Goal: Task Accomplishment & Management: Manage account settings

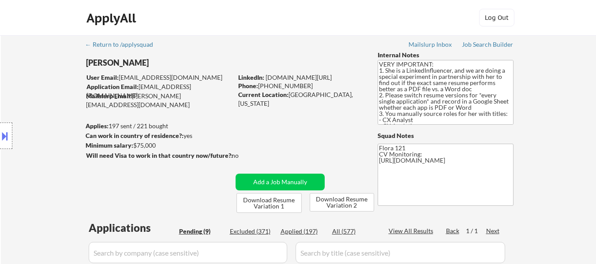
select select ""pending""
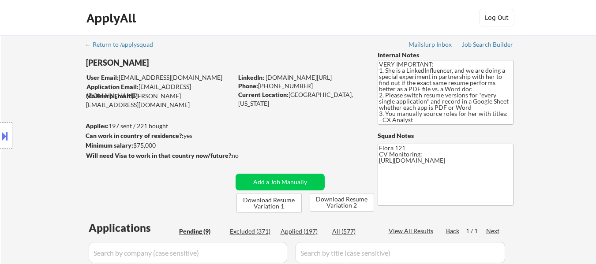
select select ""pending""
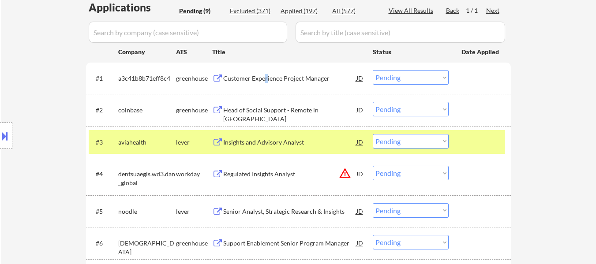
click at [266, 74] on div "Customer Experience Project Manager" at bounding box center [289, 78] width 133 height 16
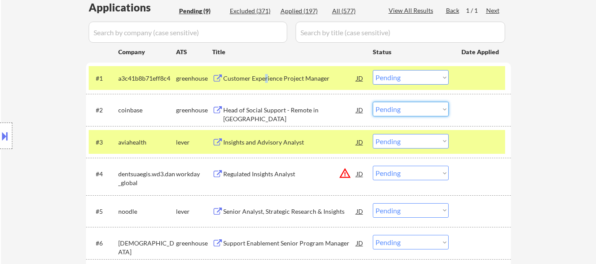
click at [395, 109] on select "Choose an option... Pending Applied Excluded (Questions) Excluded (Expired) Exc…" at bounding box center [411, 109] width 76 height 15
click at [373, 102] on select "Choose an option... Pending Applied Excluded (Questions) Excluded (Expired) Exc…" at bounding box center [411, 109] width 76 height 15
click at [289, 140] on div "Insights and Advisory Analyst" at bounding box center [289, 142] width 133 height 9
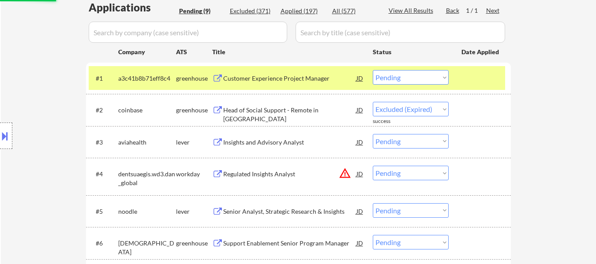
select select ""pending""
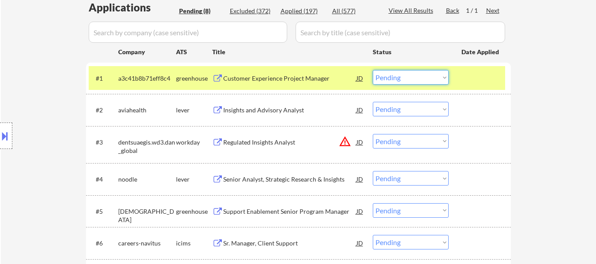
drag, startPoint x: 430, startPoint y: 76, endPoint x: 428, endPoint y: 84, distance: 7.8
click at [430, 76] on select "Choose an option... Pending Applied Excluded (Questions) Excluded (Expired) Exc…" at bounding box center [411, 77] width 76 height 15
click at [373, 70] on select "Choose an option... Pending Applied Excluded (Questions) Excluded (Expired) Exc…" at bounding box center [411, 77] width 76 height 15
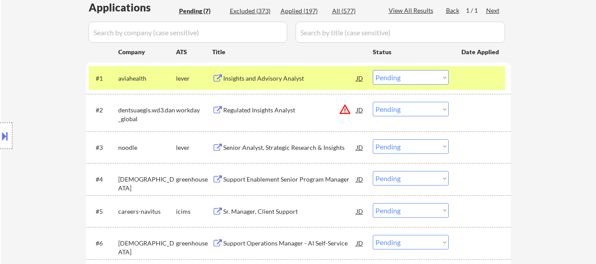
click at [270, 109] on div "Regulated Insights Analyst" at bounding box center [289, 110] width 133 height 9
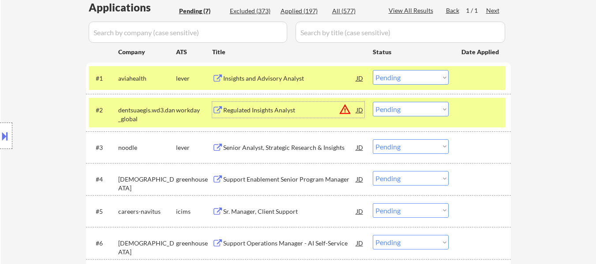
click at [431, 77] on select "Choose an option... Pending Applied Excluded (Questions) Excluded (Expired) Exc…" at bounding box center [411, 77] width 76 height 15
click at [373, 70] on select "Choose an option... Pending Applied Excluded (Questions) Excluded (Expired) Exc…" at bounding box center [411, 77] width 76 height 15
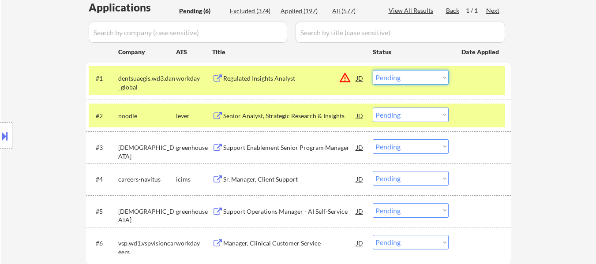
drag, startPoint x: 412, startPoint y: 76, endPoint x: 412, endPoint y: 83, distance: 6.6
click at [412, 76] on select "Choose an option... Pending Applied Excluded (Questions) Excluded (Expired) Exc…" at bounding box center [411, 77] width 76 height 15
select select ""excluded__bad_match_""
click at [373, 70] on select "Choose an option... Pending Applied Excluded (Questions) Excluded (Expired) Exc…" at bounding box center [411, 77] width 76 height 15
click at [289, 116] on div "Senior Analyst, Strategic Research & Insights" at bounding box center [289, 116] width 133 height 9
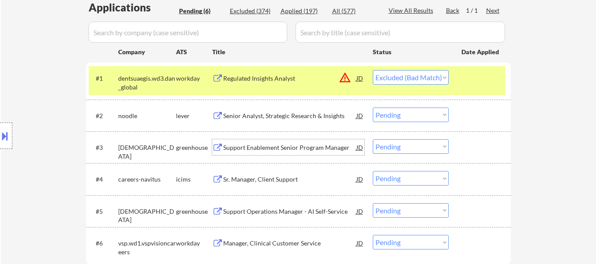
click at [281, 146] on div "Support Enablement Senior Program Manager" at bounding box center [289, 147] width 133 height 9
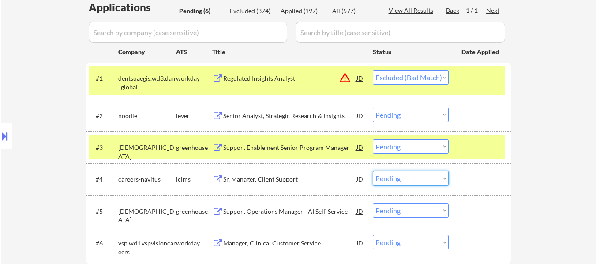
click at [393, 177] on select "Choose an option... Pending Applied Excluded (Questions) Excluded (Expired) Exc…" at bounding box center [411, 178] width 76 height 15
select select ""excluded__expired_""
click at [373, 171] on select "Choose an option... Pending Applied Excluded (Questions) Excluded (Expired) Exc…" at bounding box center [411, 178] width 76 height 15
select select ""pending""
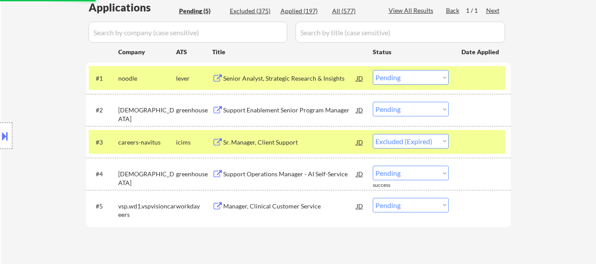
select select ""pending""
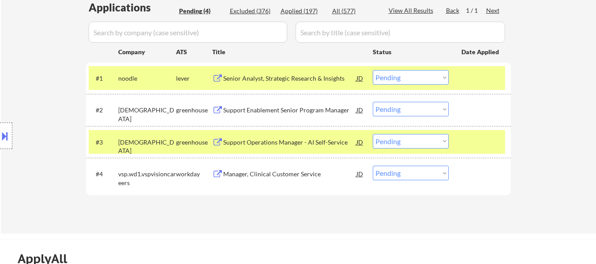
drag, startPoint x: 424, startPoint y: 75, endPoint x: 424, endPoint y: 82, distance: 6.6
click at [424, 75] on select "Choose an option... Pending Applied Excluded (Questions) Excluded (Expired) Exc…" at bounding box center [411, 77] width 76 height 15
click at [373, 70] on select "Choose an option... Pending Applied Excluded (Questions) Excluded (Expired) Exc…" at bounding box center [411, 77] width 76 height 15
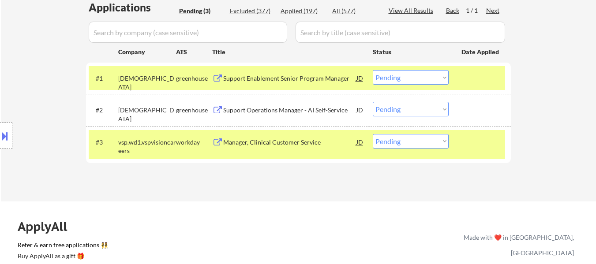
click at [397, 76] on select "Choose an option... Pending Applied Excluded (Questions) Excluded (Expired) Exc…" at bounding box center [411, 77] width 76 height 15
click at [373, 70] on select "Choose an option... Pending Applied Excluded (Questions) Excluded (Expired) Exc…" at bounding box center [411, 77] width 76 height 15
select select ""pending""
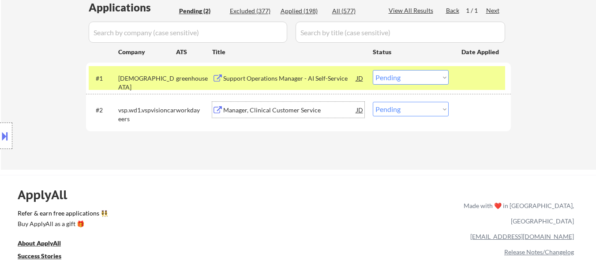
click at [315, 106] on div "Manager, Clinical Customer Service" at bounding box center [289, 110] width 133 height 9
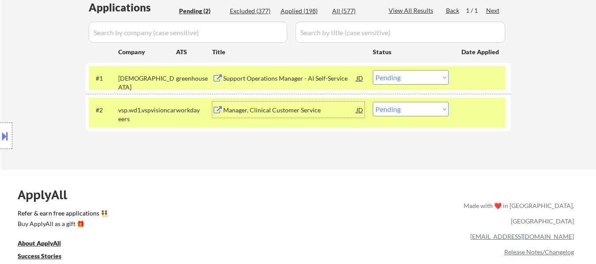
click at [412, 115] on select "Choose an option... Pending Applied Excluded (Questions) Excluded (Expired) Exc…" at bounding box center [411, 109] width 76 height 15
select select ""excluded__expired_""
click at [373, 102] on select "Choose an option... Pending Applied Excluded (Questions) Excluded (Expired) Exc…" at bounding box center [411, 109] width 76 height 15
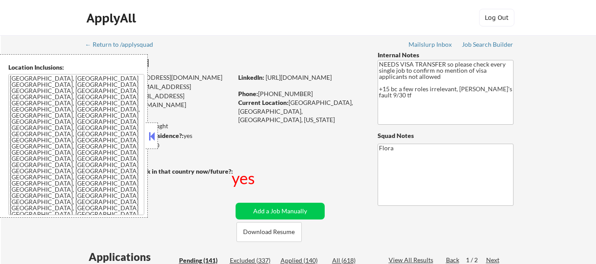
select select ""pending""
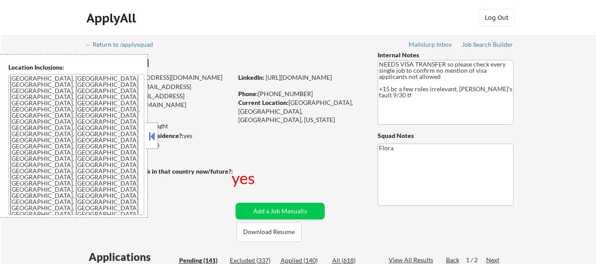
select select ""pending""
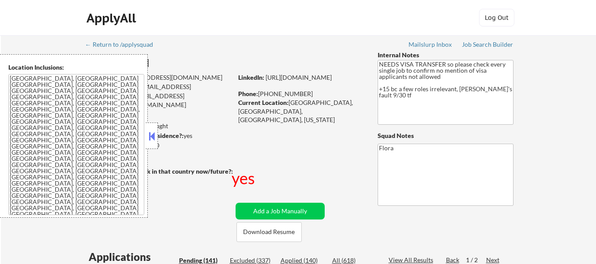
select select ""pending""
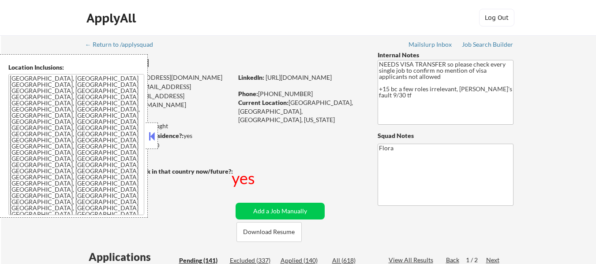
select select ""pending""
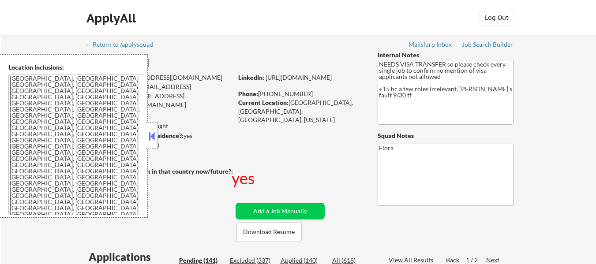
select select ""pending""
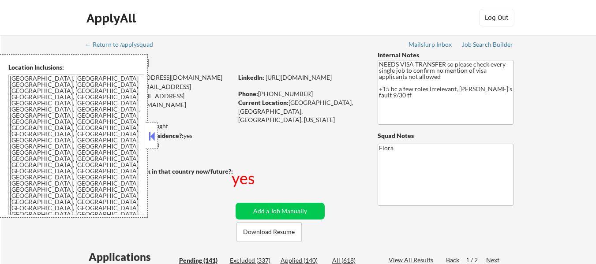
select select ""pending""
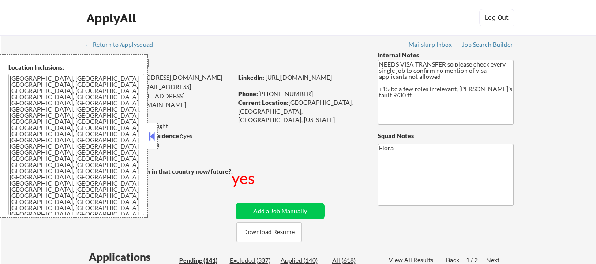
select select ""pending""
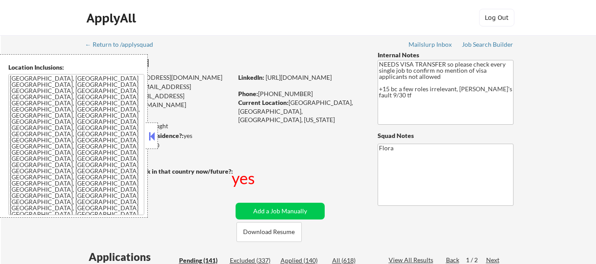
select select ""pending""
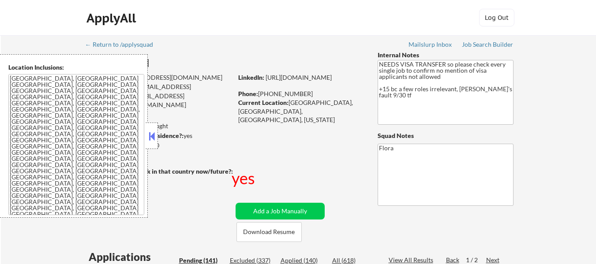
select select ""pending""
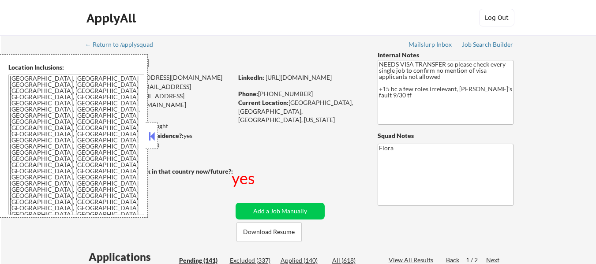
select select ""pending""
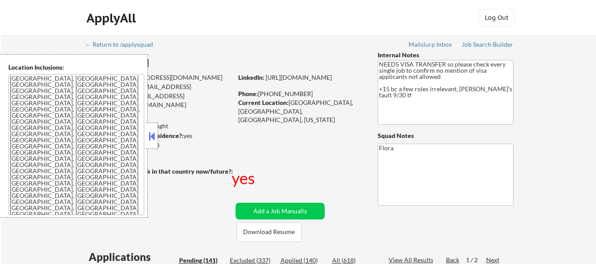
select select ""pending""
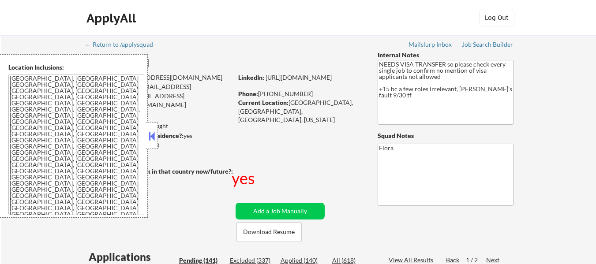
select select ""pending""
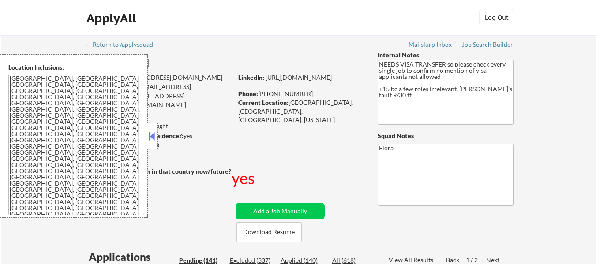
select select ""pending""
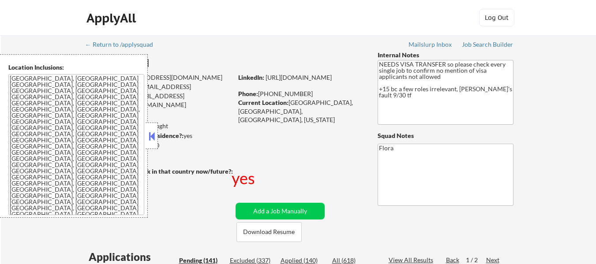
select select ""pending""
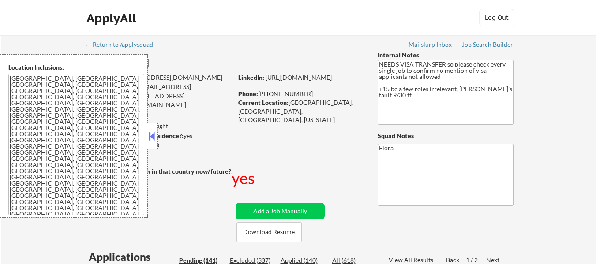
select select ""pending""
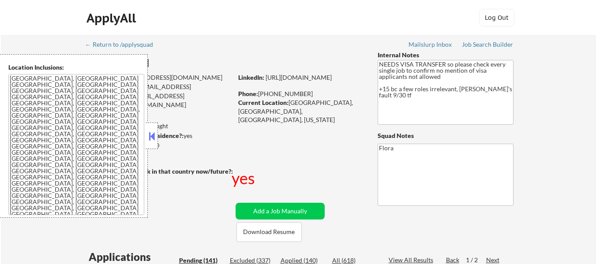
select select ""pending""
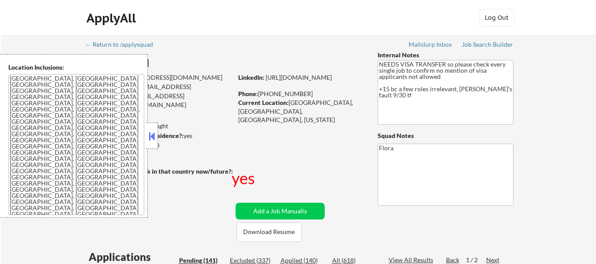
select select ""pending""
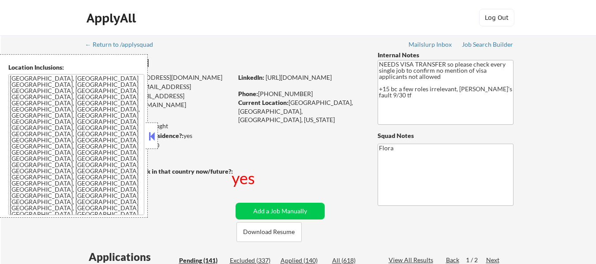
select select ""pending""
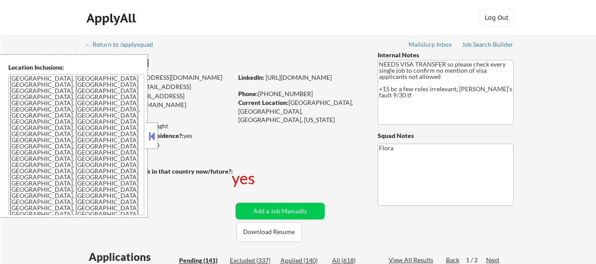
select select ""pending""
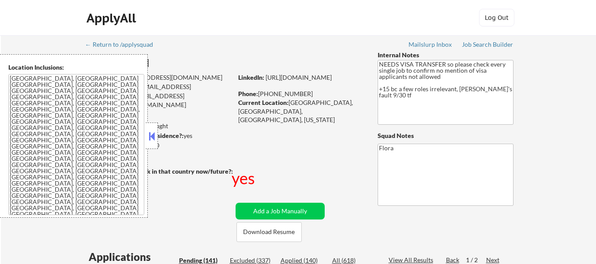
select select ""pending""
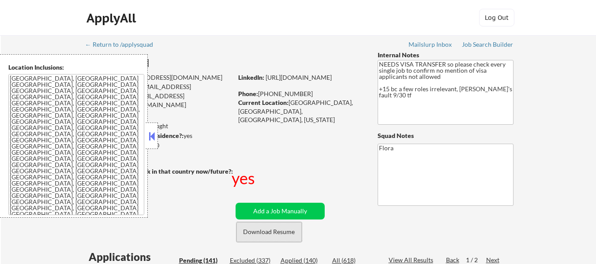
click at [254, 233] on button "Download Resume" at bounding box center [268, 232] width 65 height 20
click at [152, 134] on button at bounding box center [152, 136] width 10 height 13
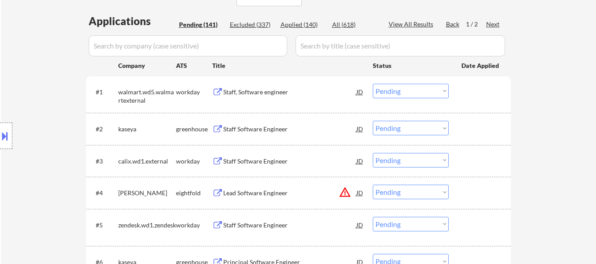
scroll to position [221, 0]
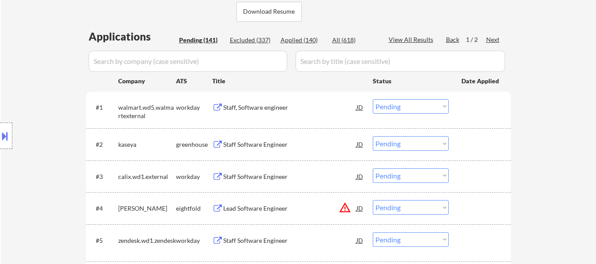
click at [398, 109] on select "Choose an option... Pending Applied Excluded (Questions) Excluded (Expired) Exc…" at bounding box center [411, 106] width 76 height 15
click at [373, 99] on select "Choose an option... Pending Applied Excluded (Questions) Excluded (Expired) Exc…" at bounding box center [411, 106] width 76 height 15
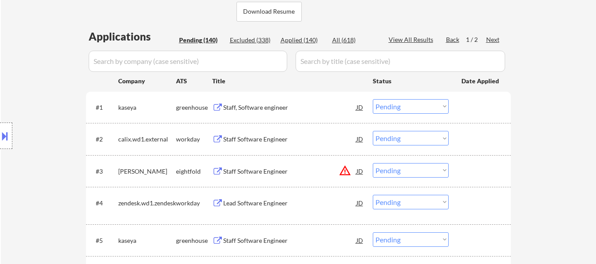
click at [240, 107] on div "Staff, Software engineer" at bounding box center [289, 107] width 133 height 9
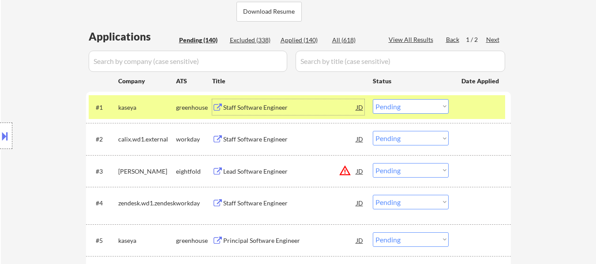
drag, startPoint x: 404, startPoint y: 105, endPoint x: 404, endPoint y: 112, distance: 7.5
click at [404, 105] on select "Choose an option... Pending Applied Excluded (Questions) Excluded (Expired) Exc…" at bounding box center [411, 106] width 76 height 15
click at [373, 99] on select "Choose an option... Pending Applied Excluded (Questions) Excluded (Expired) Exc…" at bounding box center [411, 106] width 76 height 15
select select ""pending""
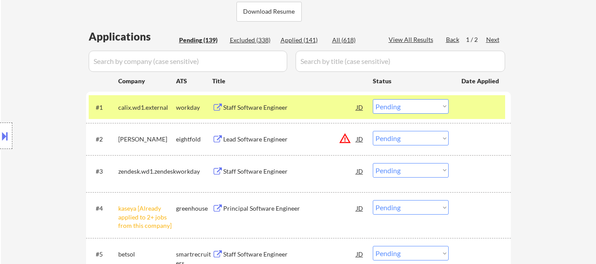
click at [495, 104] on div at bounding box center [480, 107] width 39 height 16
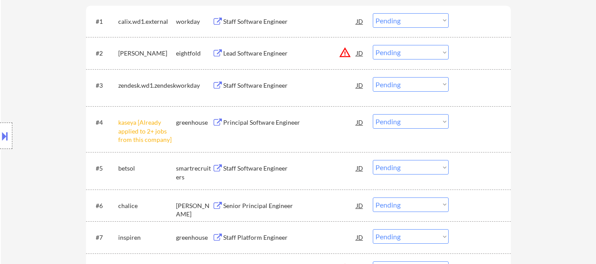
scroll to position [309, 0]
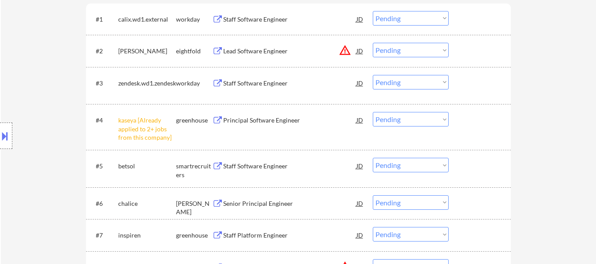
click at [408, 116] on select "Choose an option... Pending Applied Excluded (Questions) Excluded (Expired) Exc…" at bounding box center [411, 119] width 76 height 15
click at [373, 112] on select "Choose an option... Pending Applied Excluded (Questions) Excluded (Expired) Exc…" at bounding box center [411, 119] width 76 height 15
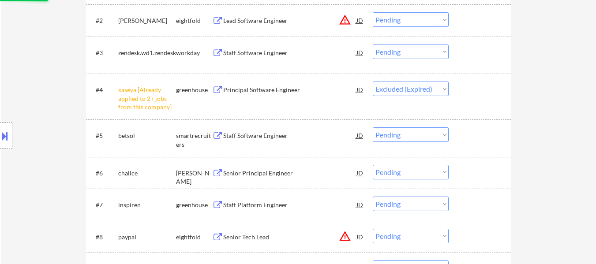
scroll to position [353, 0]
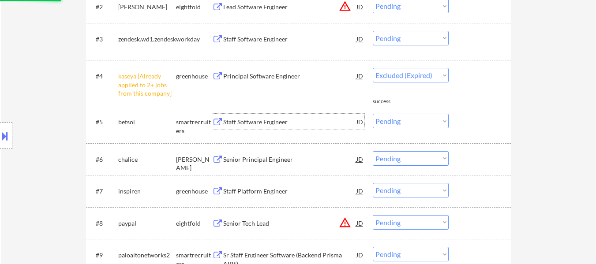
click at [275, 125] on div "Staff Software Engineer" at bounding box center [289, 122] width 133 height 9
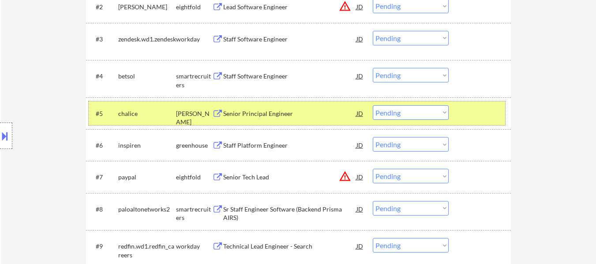
click at [481, 115] on div at bounding box center [480, 113] width 39 height 16
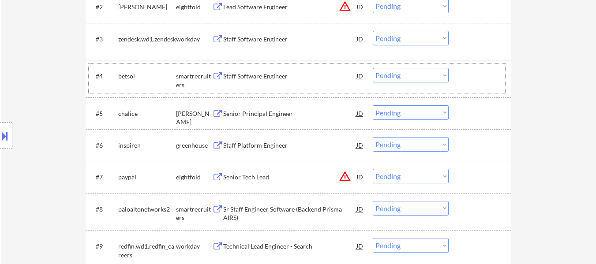
click at [463, 87] on div "#4 betsol smartrecruiters Staff Software Engineer JD warning_amber Choose an op…" at bounding box center [297, 78] width 416 height 29
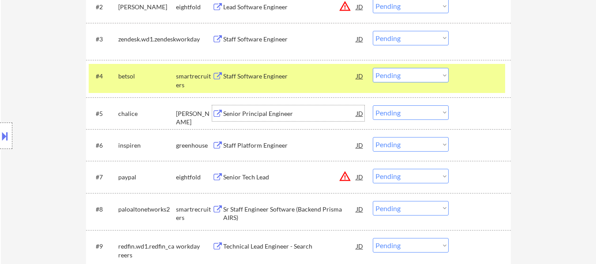
click at [262, 114] on div "Senior Principal Engineer" at bounding box center [289, 113] width 133 height 9
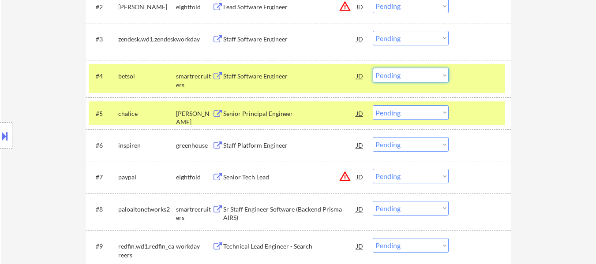
click at [393, 77] on select "Choose an option... Pending Applied Excluded (Questions) Excluded (Expired) Exc…" at bounding box center [411, 75] width 76 height 15
click at [373, 68] on select "Choose an option... Pending Applied Excluded (Questions) Excluded (Expired) Exc…" at bounding box center [411, 75] width 76 height 15
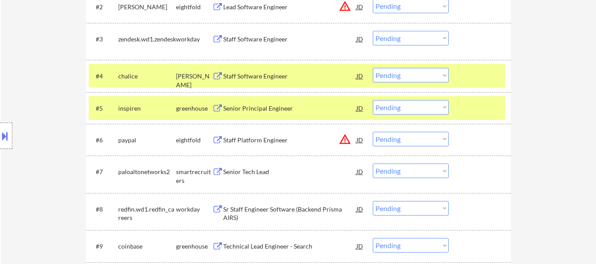
click at [405, 77] on select "Choose an option... Pending Applied Excluded (Questions) Excluded (Expired) Exc…" at bounding box center [411, 75] width 76 height 15
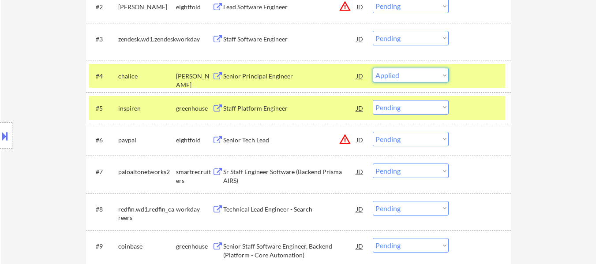
click at [373, 68] on select "Choose an option... Pending Applied Excluded (Questions) Excluded (Expired) Exc…" at bounding box center [411, 75] width 76 height 15
select select ""pending""
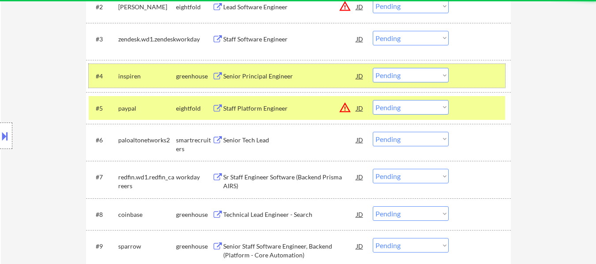
click at [477, 73] on div at bounding box center [480, 76] width 39 height 16
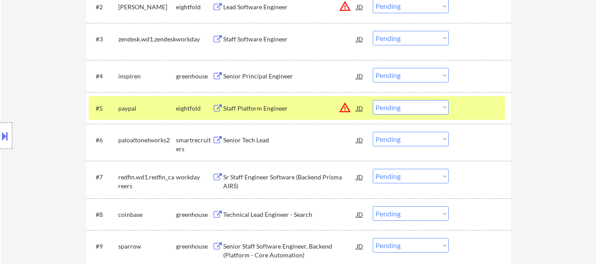
click at [475, 95] on div "#5 paypal eightfold Staff Platform Engineer JD warning_amber Choose an option..…" at bounding box center [298, 108] width 425 height 32
click at [296, 73] on div "Senior Principal Engineer" at bounding box center [289, 76] width 133 height 9
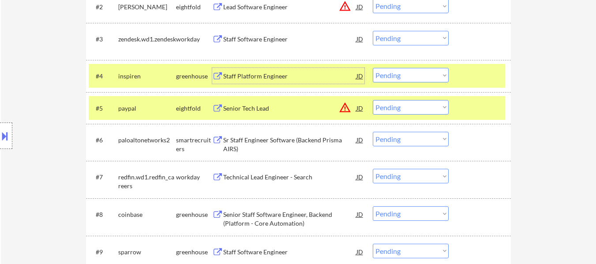
click at [483, 97] on div "#5 paypal eightfold Senior Tech Lead JD warning_amber Choose an option... Pendi…" at bounding box center [297, 108] width 416 height 24
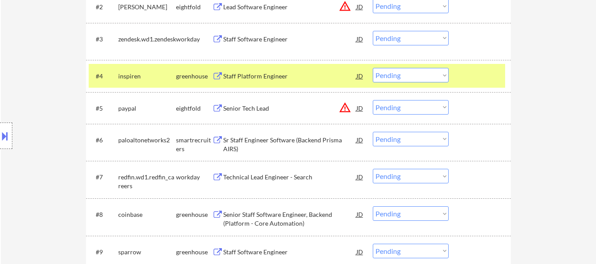
click at [386, 212] on select "Choose an option... Pending Applied Excluded (Questions) Excluded (Expired) Exc…" at bounding box center [411, 213] width 76 height 15
click at [373, 206] on select "Choose an option... Pending Applied Excluded (Questions) Excluded (Expired) Exc…" at bounding box center [411, 213] width 76 height 15
select select ""pending""
click at [296, 218] on div "Senior Staff Software Engineer, Backend (Platform - Core Automation)" at bounding box center [289, 218] width 133 height 17
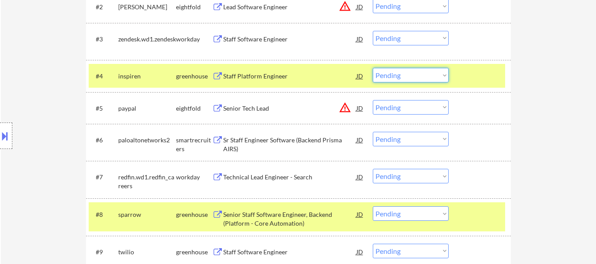
click at [417, 74] on select "Choose an option... Pending Applied Excluded (Questions) Excluded (Expired) Exc…" at bounding box center [411, 75] width 76 height 15
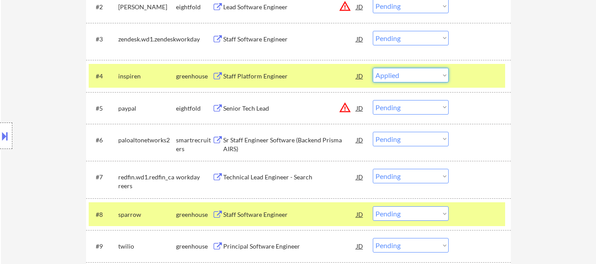
click at [373, 68] on select "Choose an option... Pending Applied Excluded (Questions) Excluded (Expired) Exc…" at bounding box center [411, 75] width 76 height 15
select select ""pending""
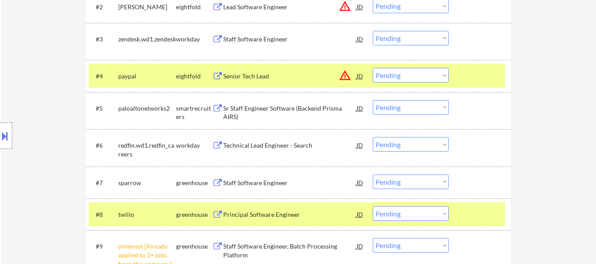
click at [488, 87] on div "#4 paypal eightfold Senior Tech Lead JD warning_amber Choose an option... Pendi…" at bounding box center [297, 76] width 416 height 24
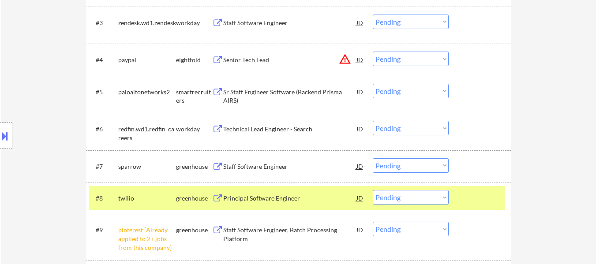
scroll to position [397, 0]
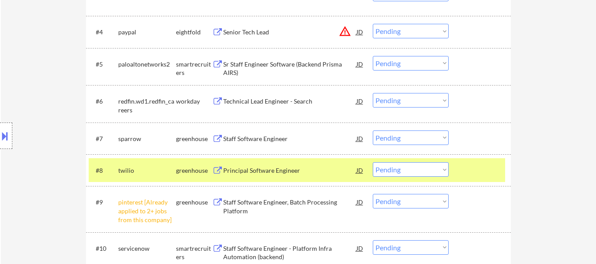
click at [479, 168] on div at bounding box center [480, 170] width 39 height 16
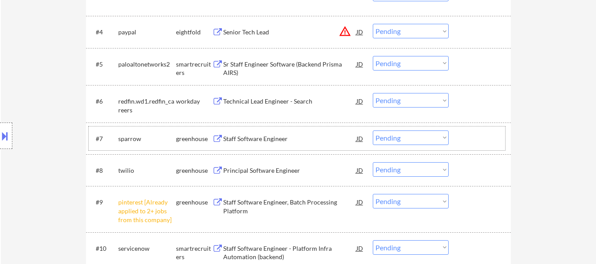
click at [460, 129] on div "#7 sparrow greenhouse Staff Software Engineer JD warning_amber Choose an option…" at bounding box center [297, 139] width 416 height 24
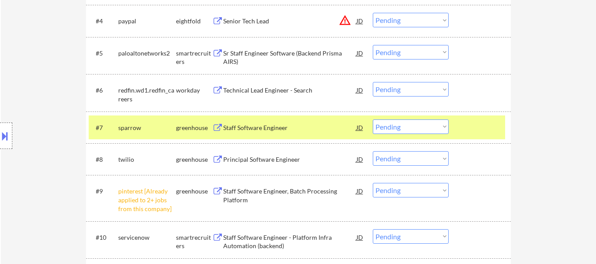
scroll to position [441, 0]
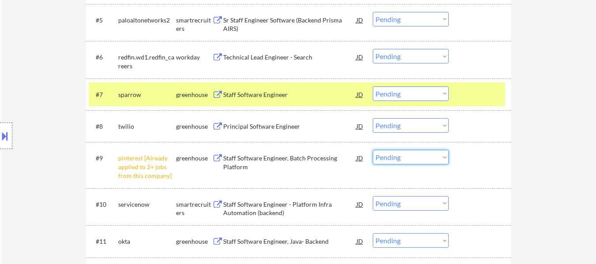
click at [440, 159] on select "Choose an option... Pending Applied Excluded (Questions) Excluded (Expired) Exc…" at bounding box center [411, 157] width 76 height 15
click at [373, 150] on select "Choose an option... Pending Applied Excluded (Questions) Excluded (Expired) Exc…" at bounding box center [411, 157] width 76 height 15
select select ""pending""
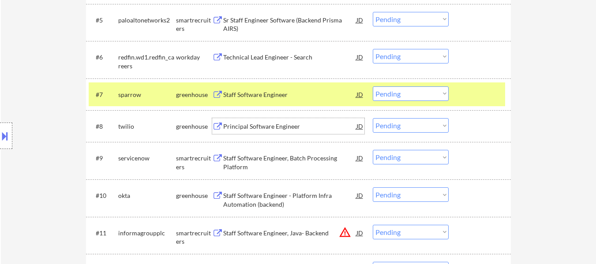
click at [279, 124] on div "Principal Software Engineer" at bounding box center [289, 126] width 133 height 9
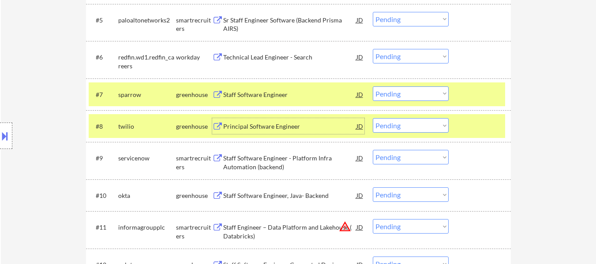
click at [409, 93] on select "Choose an option... Pending Applied Excluded (Questions) Excluded (Expired) Exc…" at bounding box center [411, 93] width 76 height 15
click at [373, 86] on select "Choose an option... Pending Applied Excluded (Questions) Excluded (Expired) Exc…" at bounding box center [411, 93] width 76 height 15
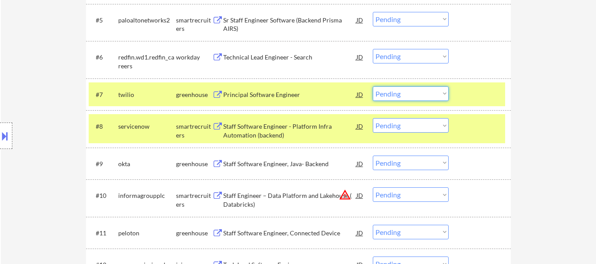
click at [442, 92] on select "Choose an option... Pending Applied Excluded (Questions) Excluded (Expired) Exc…" at bounding box center [411, 93] width 76 height 15
click at [373, 86] on select "Choose an option... Pending Applied Excluded (Questions) Excluded (Expired) Exc…" at bounding box center [411, 93] width 76 height 15
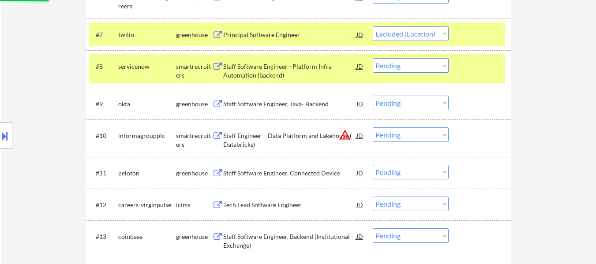
scroll to position [529, 0]
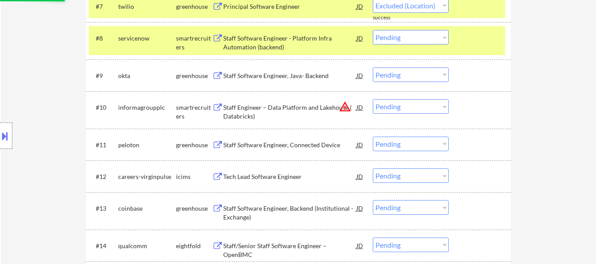
select select ""pending""
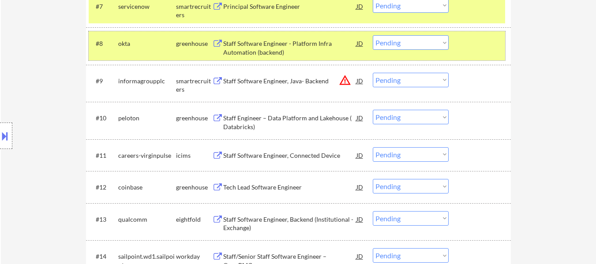
click at [463, 49] on div at bounding box center [480, 43] width 39 height 16
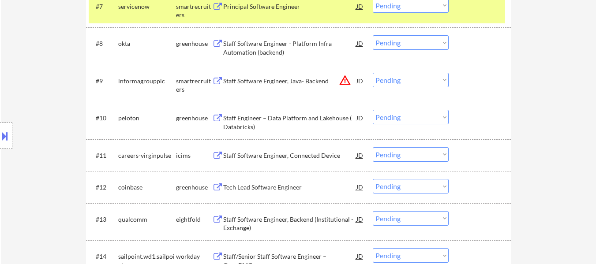
click at [474, 13] on div at bounding box center [480, 6] width 39 height 16
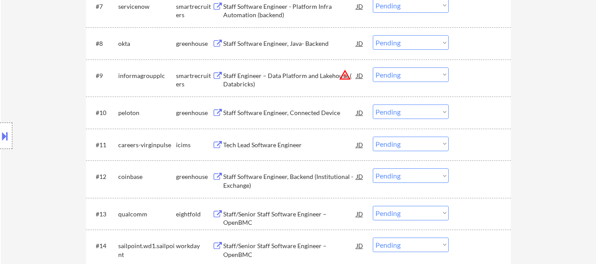
click at [254, 52] on div "#8 okta greenhouse Staff Software Engineer, Java- Backend JD warning_amber Choo…" at bounding box center [297, 43] width 416 height 24
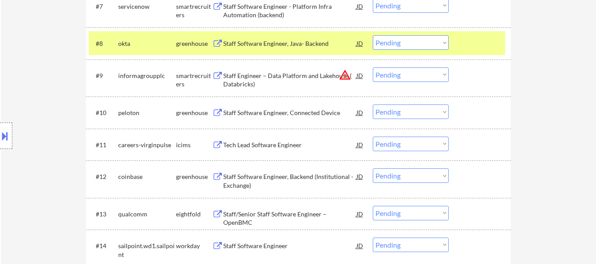
click at [263, 47] on div "Staff Software Engineer, Java- Backend" at bounding box center [289, 43] width 133 height 9
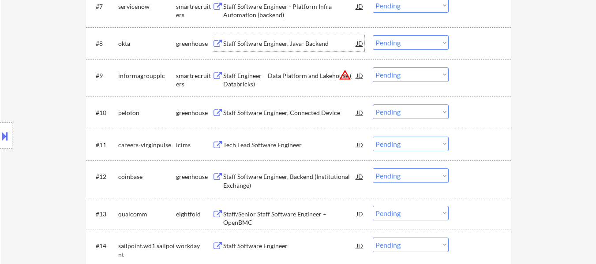
click at [409, 44] on select "Choose an option... Pending Applied Excluded (Questions) Excluded (Expired) Exc…" at bounding box center [411, 42] width 76 height 15
click at [373, 35] on select "Choose an option... Pending Applied Excluded (Questions) Excluded (Expired) Exc…" at bounding box center [411, 42] width 76 height 15
select select ""pending""
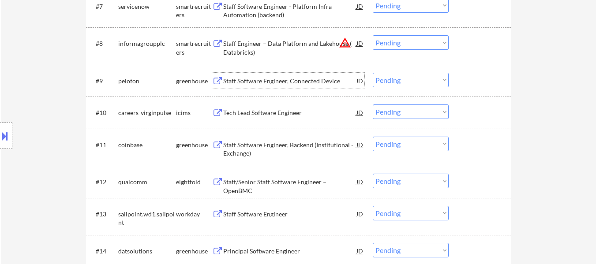
click at [304, 82] on div "Staff Software Engineer, Connected Device" at bounding box center [289, 81] width 133 height 9
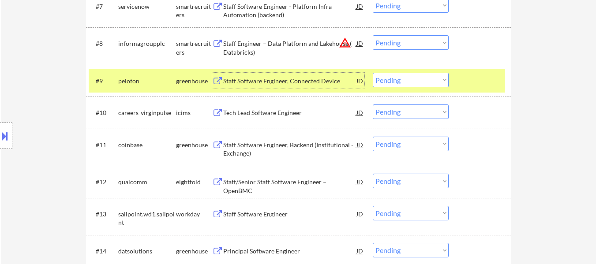
click at [425, 83] on select "Choose an option... Pending Applied Excluded (Questions) Excluded (Expired) Exc…" at bounding box center [411, 80] width 76 height 15
click at [373, 73] on select "Choose an option... Pending Applied Excluded (Questions) Excluded (Expired) Exc…" at bounding box center [411, 80] width 76 height 15
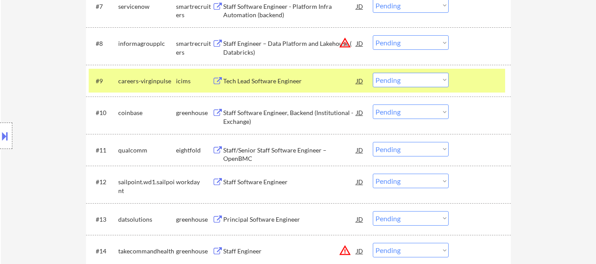
click at [418, 80] on select "Choose an option... Pending Applied Excluded (Questions) Excluded (Expired) Exc…" at bounding box center [411, 80] width 76 height 15
click at [373, 73] on select "Choose an option... Pending Applied Excluded (Questions) Excluded (Expired) Exc…" at bounding box center [411, 80] width 76 height 15
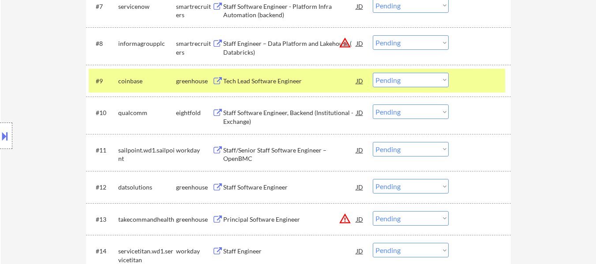
drag, startPoint x: 427, startPoint y: 79, endPoint x: 426, endPoint y: 86, distance: 7.6
click at [427, 79] on select "Choose an option... Pending Applied Excluded (Questions) Excluded (Expired) Exc…" at bounding box center [411, 80] width 76 height 15
click at [373, 73] on select "Choose an option... Pending Applied Excluded (Questions) Excluded (Expired) Exc…" at bounding box center [411, 80] width 76 height 15
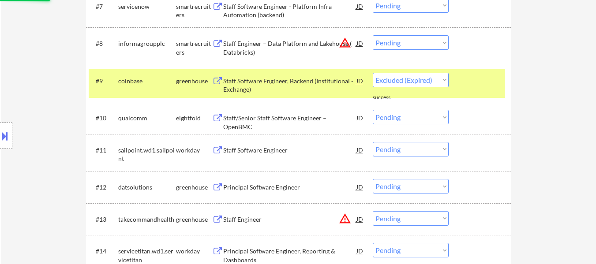
select select ""pending""
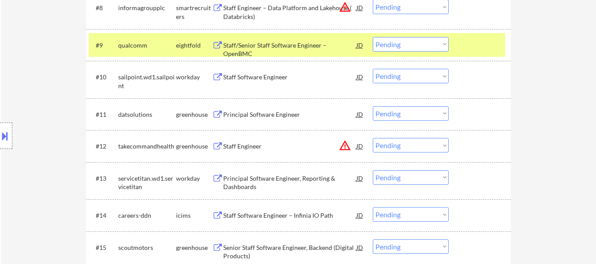
scroll to position [573, 0]
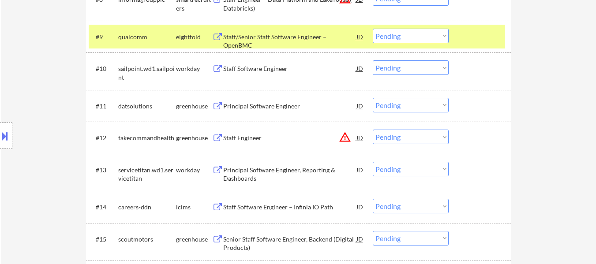
click at [288, 95] on div "#11 datsolutions greenhouse Principal Software Engineer JD warning_amber Choose…" at bounding box center [297, 106] width 416 height 24
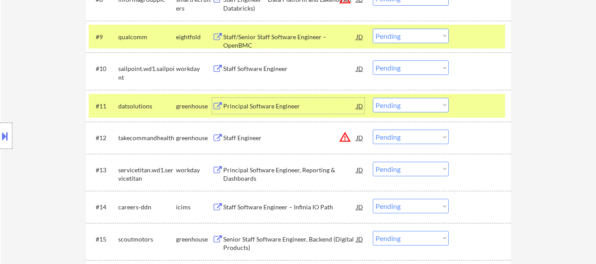
click at [288, 104] on div "Principal Software Engineer" at bounding box center [289, 106] width 133 height 9
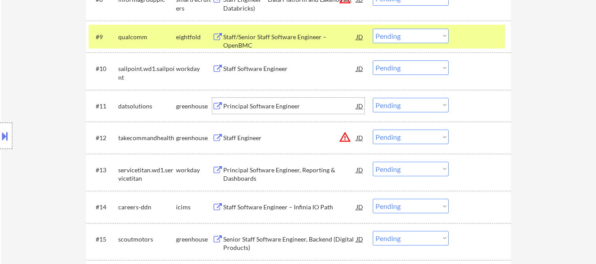
click at [256, 139] on div "Staff Engineer" at bounding box center [289, 138] width 133 height 9
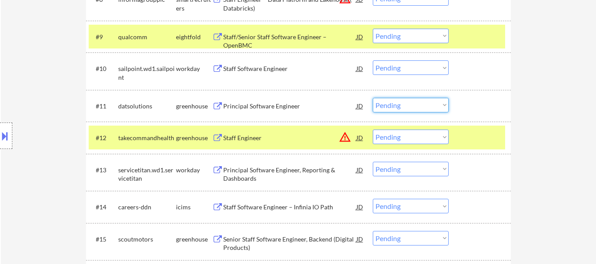
click at [419, 109] on select "Choose an option... Pending Applied Excluded (Questions) Excluded (Expired) Exc…" at bounding box center [411, 105] width 76 height 15
click at [373, 98] on select "Choose an option... Pending Applied Excluded (Questions) Excluded (Expired) Exc…" at bounding box center [411, 105] width 76 height 15
click at [467, 42] on div at bounding box center [480, 37] width 39 height 16
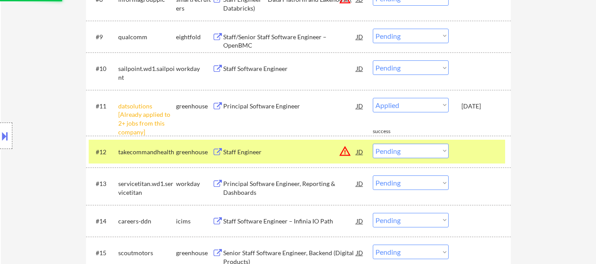
select select ""pending""
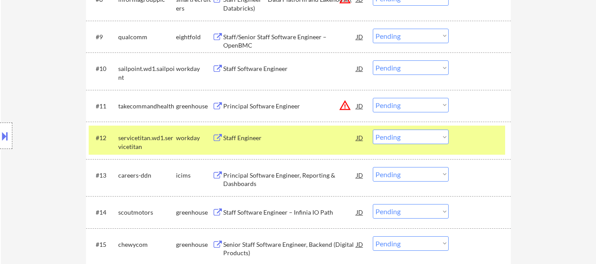
click at [499, 138] on div at bounding box center [480, 138] width 39 height 16
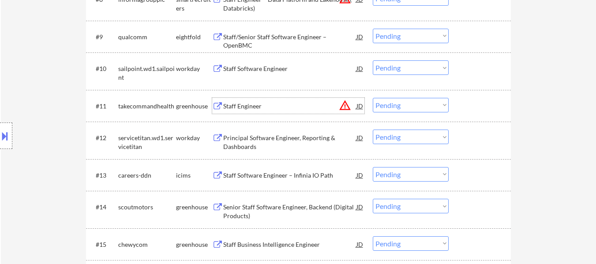
click at [238, 106] on div "Staff Engineer" at bounding box center [289, 106] width 133 height 9
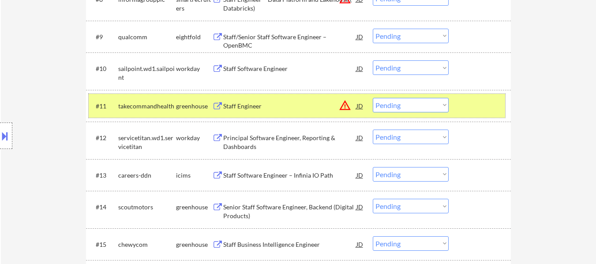
click at [485, 106] on div at bounding box center [480, 106] width 39 height 16
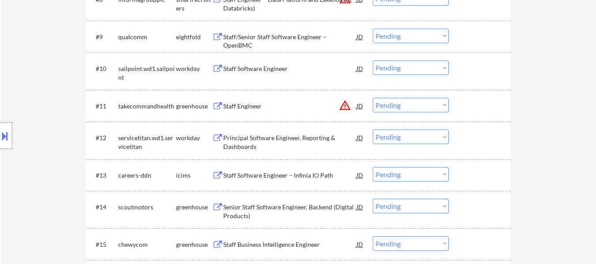
click at [410, 173] on select "Choose an option... Pending Applied Excluded (Questions) Excluded (Expired) Exc…" at bounding box center [411, 174] width 76 height 15
click at [373, 167] on select "Choose an option... Pending Applied Excluded (Questions) Excluded (Expired) Exc…" at bounding box center [411, 174] width 76 height 15
select select ""pending""
click at [283, 175] on div "Staff Software Engineer – Infinia IO Path" at bounding box center [289, 175] width 133 height 9
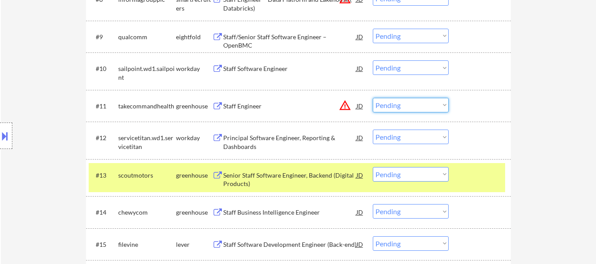
click at [393, 108] on select "Choose an option... Pending Applied Excluded (Questions) Excluded (Expired) Exc…" at bounding box center [411, 105] width 76 height 15
click at [373, 98] on select "Choose an option... Pending Applied Excluded (Questions) Excluded (Expired) Exc…" at bounding box center [411, 105] width 76 height 15
select select ""pending""
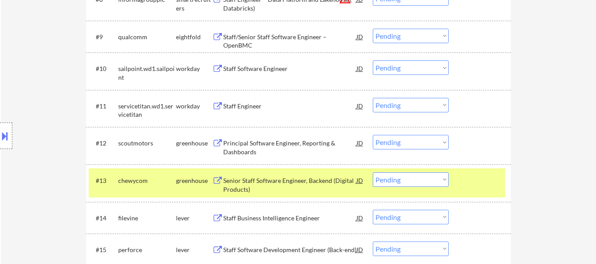
drag, startPoint x: 471, startPoint y: 174, endPoint x: 475, endPoint y: 160, distance: 15.2
click at [472, 174] on div at bounding box center [480, 180] width 39 height 16
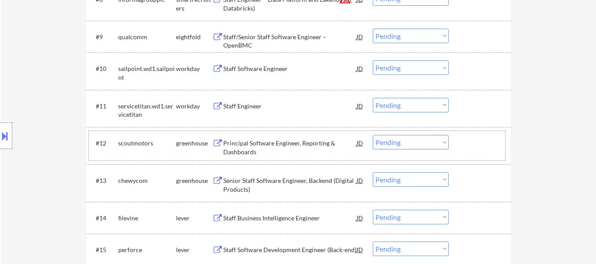
click at [475, 145] on div at bounding box center [480, 143] width 39 height 16
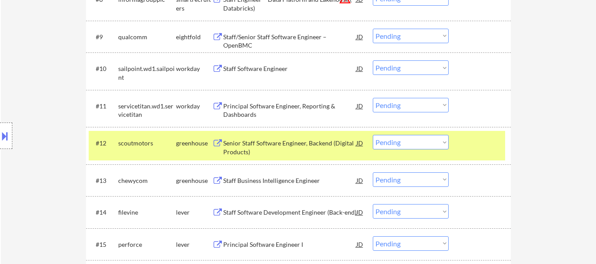
scroll to position [662, 0]
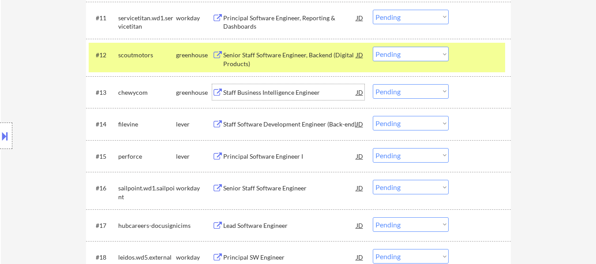
click at [296, 90] on div "Staff Business Intelligence Engineer" at bounding box center [289, 92] width 133 height 9
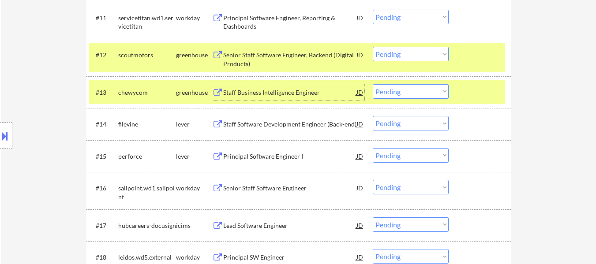
click at [443, 94] on select "Choose an option... Pending Applied Excluded (Questions) Excluded (Expired) Exc…" at bounding box center [411, 91] width 76 height 15
click at [373, 84] on select "Choose an option... Pending Applied Excluded (Questions) Excluded (Expired) Exc…" at bounding box center [411, 91] width 76 height 15
select select ""pending""
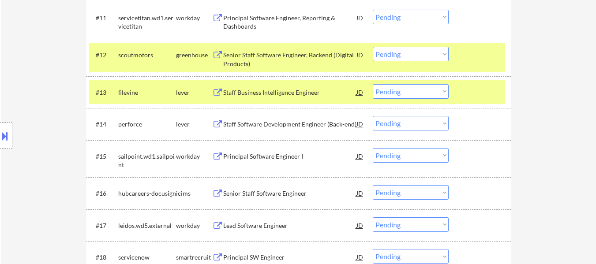
click at [478, 87] on div at bounding box center [480, 92] width 39 height 16
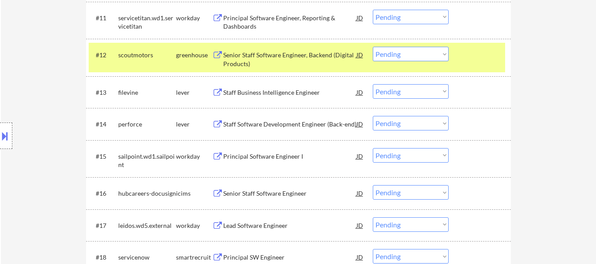
click at [299, 92] on div "Staff Business Intelligence Engineer" at bounding box center [289, 92] width 133 height 9
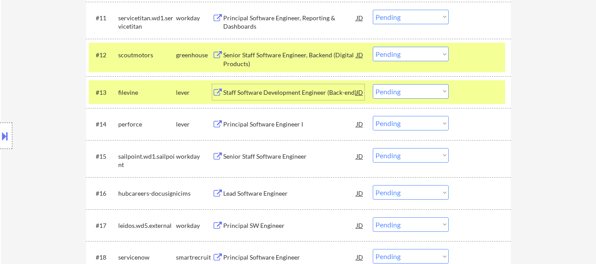
click at [400, 54] on select "Choose an option... Pending Applied Excluded (Questions) Excluded (Expired) Exc…" at bounding box center [411, 54] width 76 height 15
click at [373, 47] on select "Choose an option... Pending Applied Excluded (Questions) Excluded (Expired) Exc…" at bounding box center [411, 54] width 76 height 15
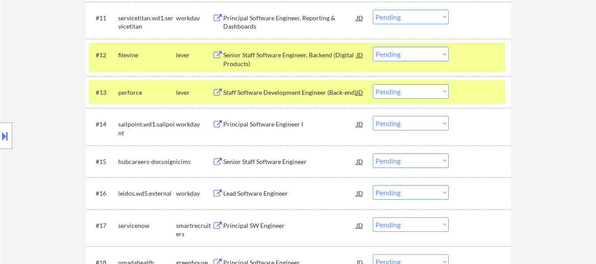
click at [421, 54] on select "Choose an option... Pending Applied Excluded (Questions) Excluded (Expired) Exc…" at bounding box center [411, 54] width 76 height 15
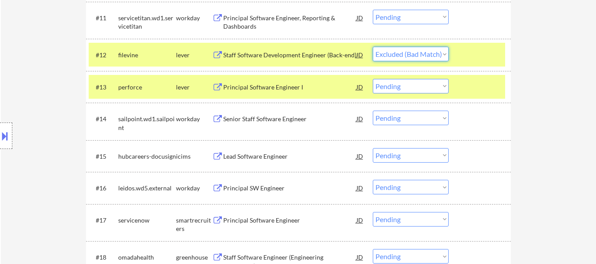
click at [373, 47] on select "Choose an option... Pending Applied Excluded (Questions) Excluded (Expired) Exc…" at bounding box center [411, 54] width 76 height 15
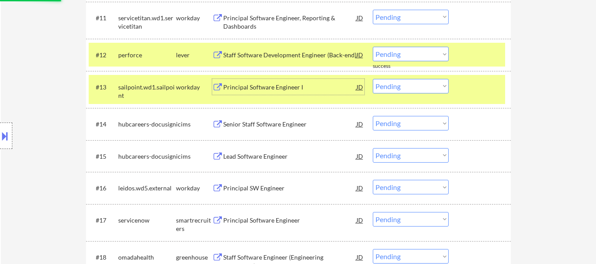
click at [282, 87] on div "Principal Software Engineer I" at bounding box center [289, 87] width 133 height 9
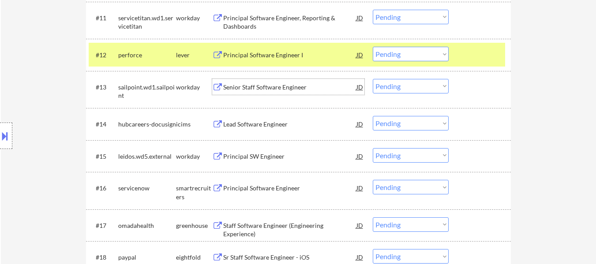
click at [455, 52] on div "#12 perforce lever Principal Software Engineer I JD warning_amber Choose an opt…" at bounding box center [297, 55] width 416 height 24
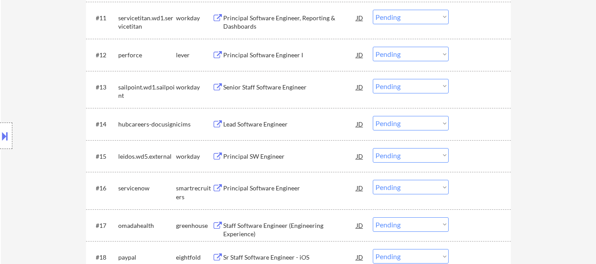
click at [270, 56] on div "Principal Software Engineer I" at bounding box center [289, 55] width 133 height 9
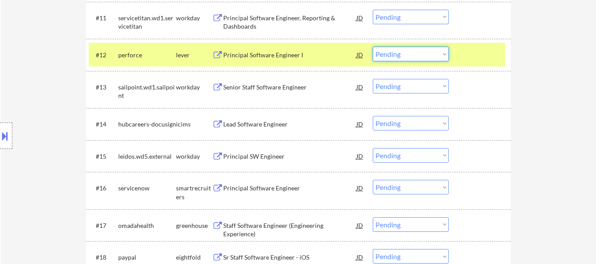
click at [431, 57] on select "Choose an option... Pending Applied Excluded (Questions) Excluded (Expired) Exc…" at bounding box center [411, 54] width 76 height 15
click at [373, 47] on select "Choose an option... Pending Applied Excluded (Questions) Excluded (Expired) Exc…" at bounding box center [411, 54] width 76 height 15
select select ""pending""
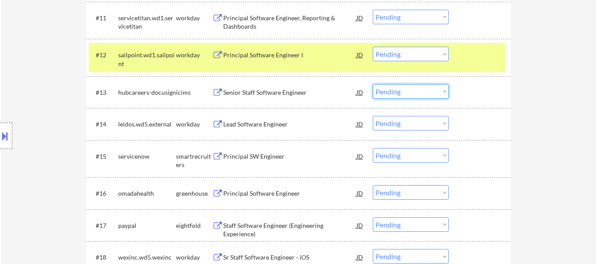
drag, startPoint x: 438, startPoint y: 93, endPoint x: 438, endPoint y: 98, distance: 5.7
click at [438, 93] on select "Choose an option... Pending Applied Excluded (Questions) Excluded (Expired) Exc…" at bounding box center [411, 91] width 76 height 15
click at [373, 84] on select "Choose an option... Pending Applied Excluded (Questions) Excluded (Expired) Exc…" at bounding box center [411, 91] width 76 height 15
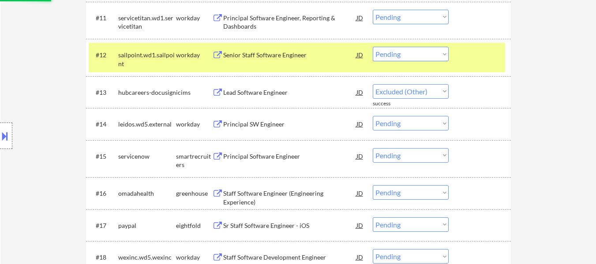
select select ""pending""
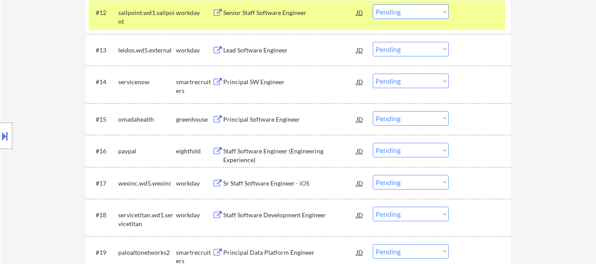
scroll to position [706, 0]
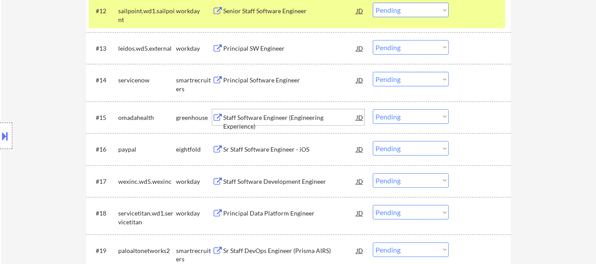
click at [287, 122] on div "Staff Software Engineer (Engineering Experience)" at bounding box center [289, 121] width 133 height 17
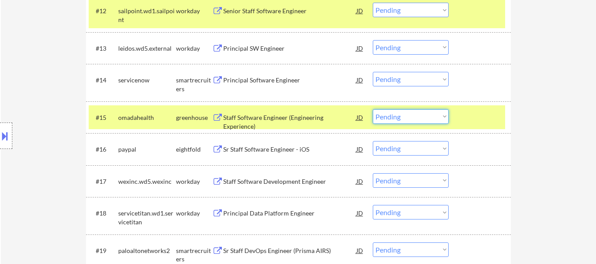
drag, startPoint x: 381, startPoint y: 113, endPoint x: 388, endPoint y: 120, distance: 10.3
click at [381, 113] on select "Choose an option... Pending Applied Excluded (Questions) Excluded (Expired) Exc…" at bounding box center [411, 116] width 76 height 15
click at [373, 109] on select "Choose an option... Pending Applied Excluded (Questions) Excluded (Expired) Exc…" at bounding box center [411, 116] width 76 height 15
select select ""pending""
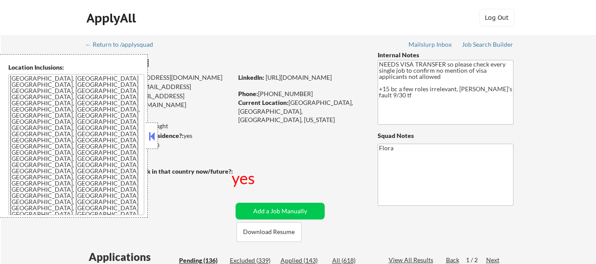
select select ""pending""
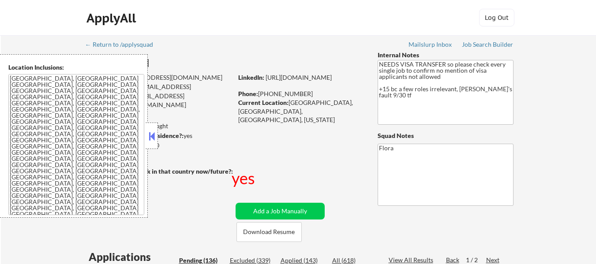
select select ""pending""
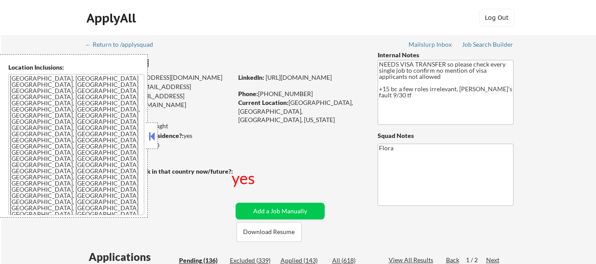
select select ""pending""
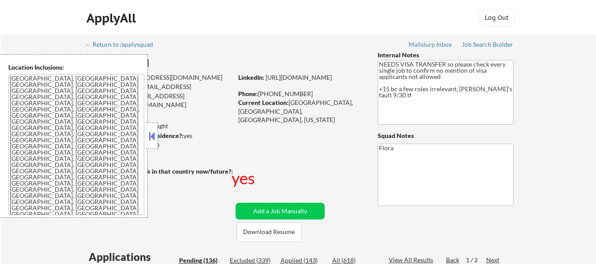
select select ""pending""
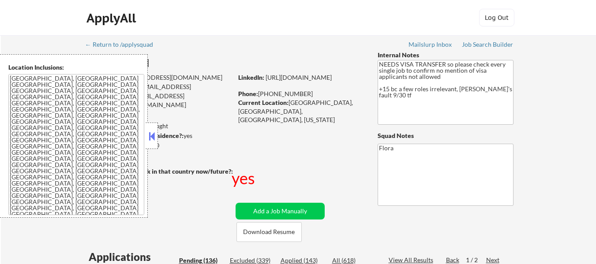
select select ""pending""
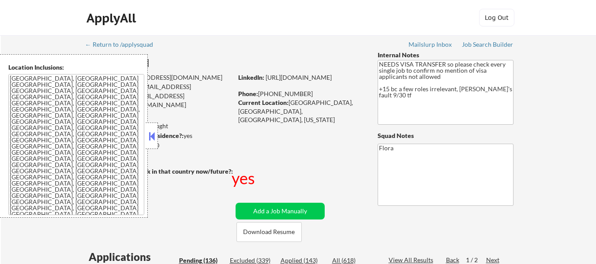
select select ""pending""
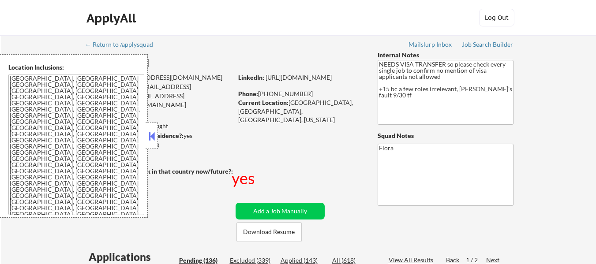
select select ""pending""
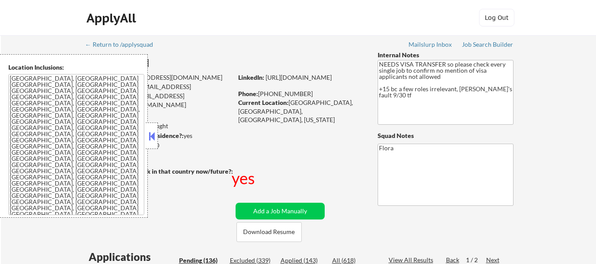
select select ""pending""
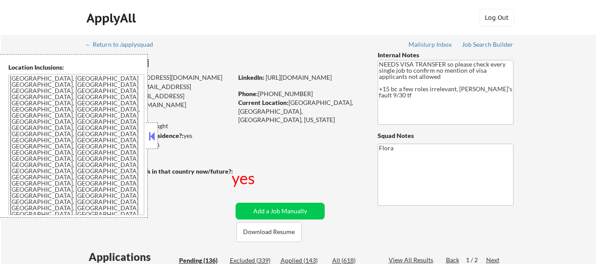
select select ""pending""
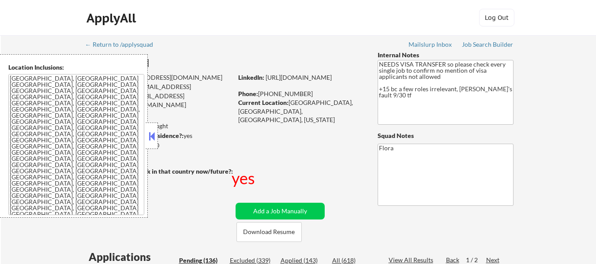
select select ""pending""
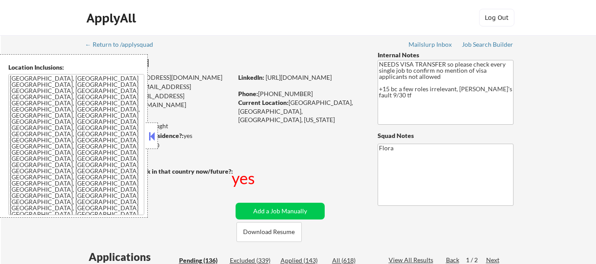
select select ""pending""
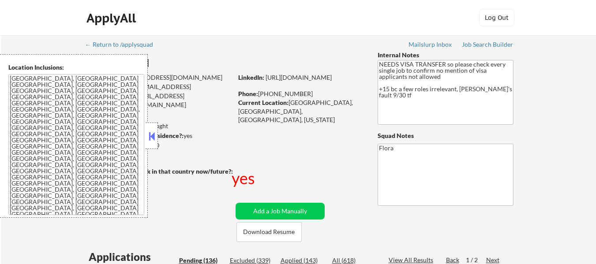
select select ""pending""
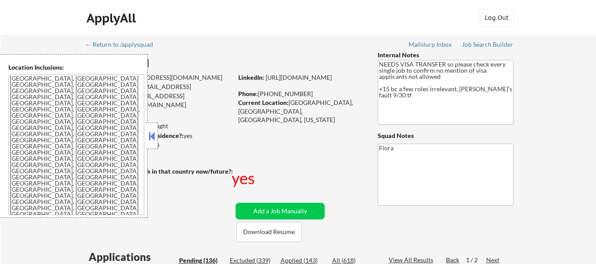
select select ""pending""
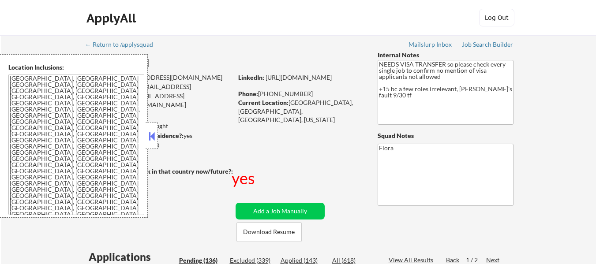
select select ""pending""
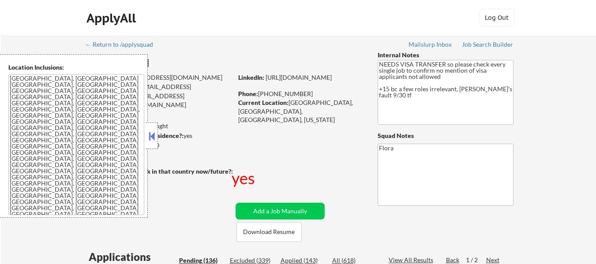
select select ""pending""
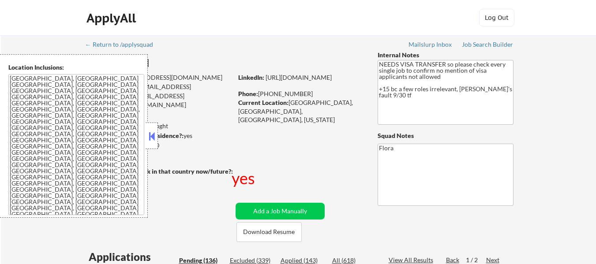
select select ""pending""
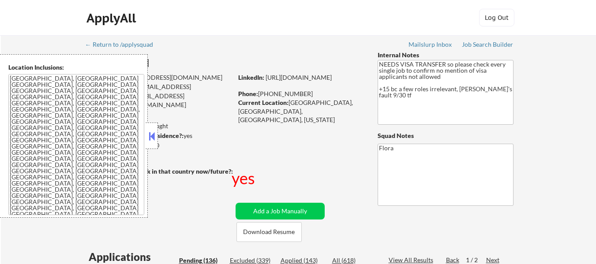
select select ""pending""
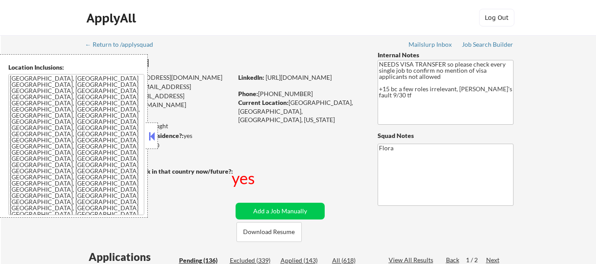
select select ""pending""
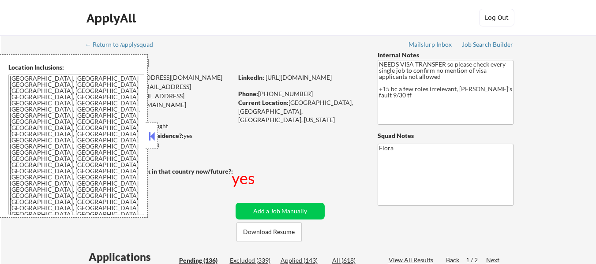
select select ""pending""
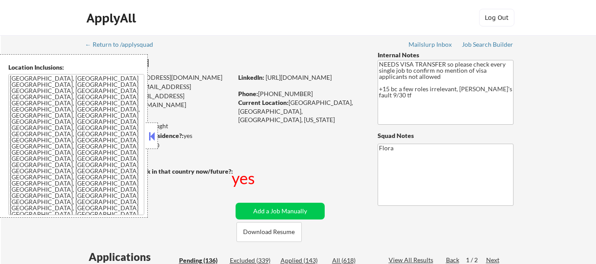
select select ""pending""
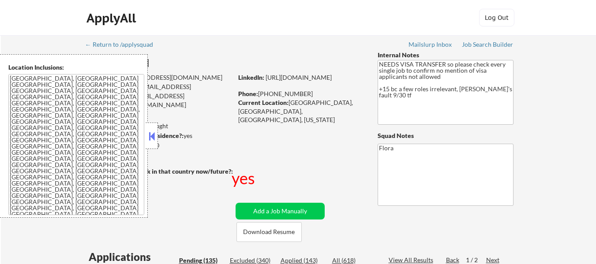
select select ""pending""
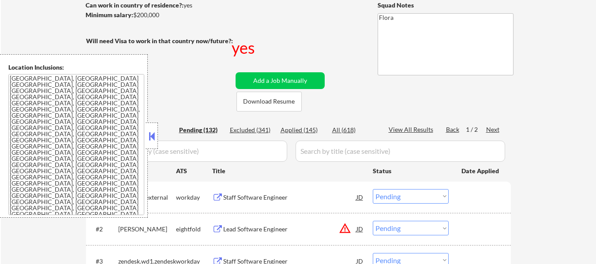
scroll to position [132, 0]
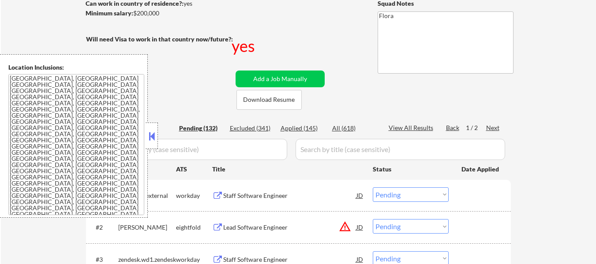
click at [304, 127] on div "Applied (145)" at bounding box center [303, 128] width 44 height 9
select select ""applied""
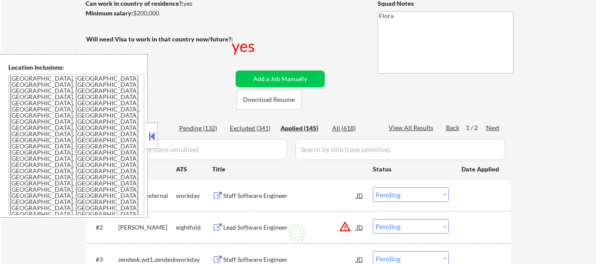
select select ""applied""
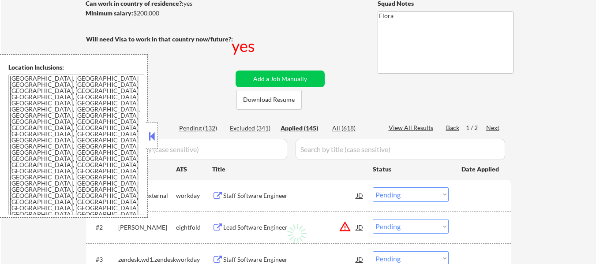
select select ""applied""
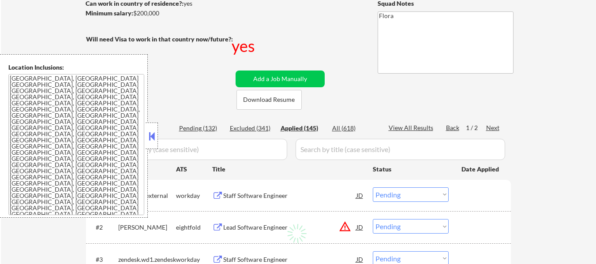
select select ""applied""
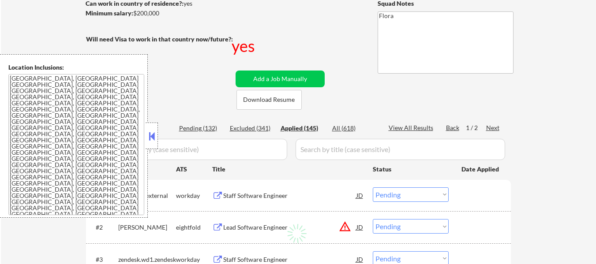
select select ""applied""
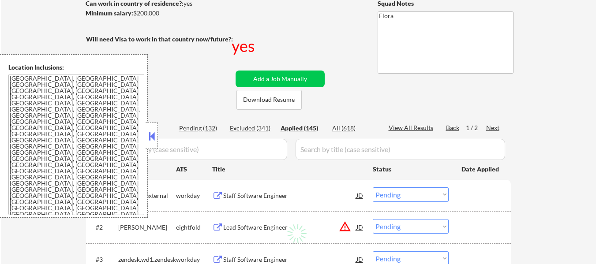
select select ""applied""
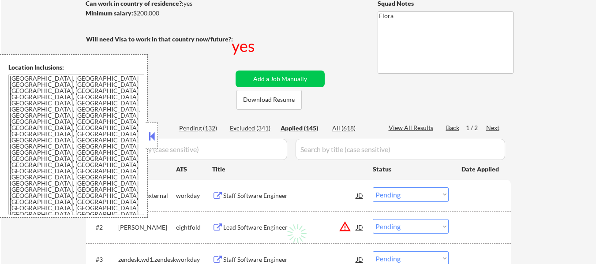
select select ""applied""
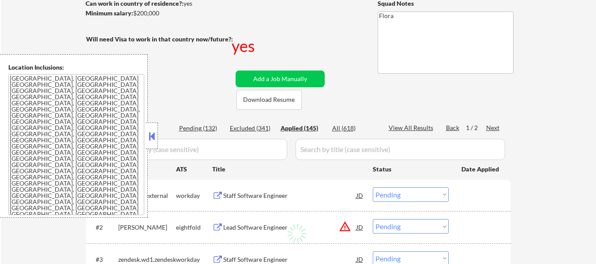
select select ""applied""
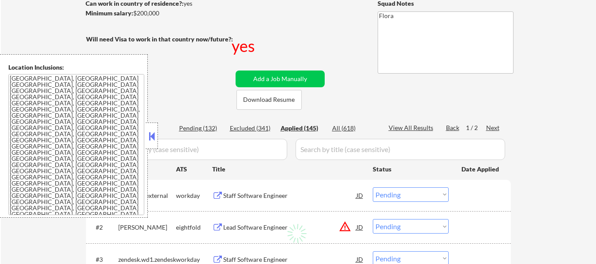
select select ""applied""
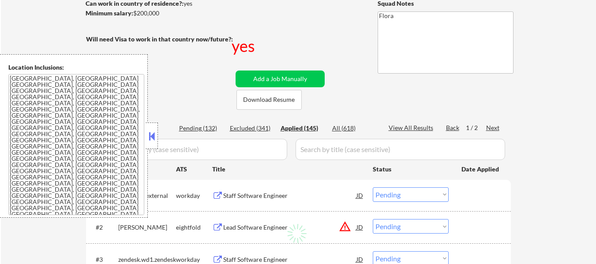
select select ""applied""
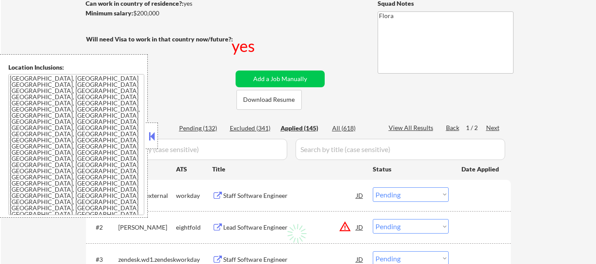
select select ""applied""
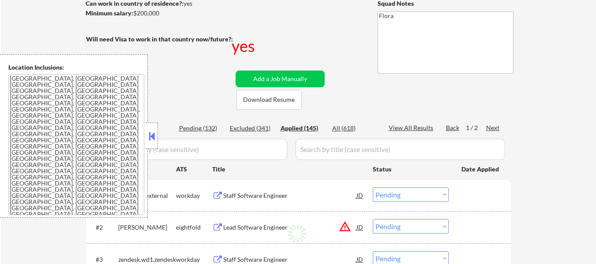
select select ""applied""
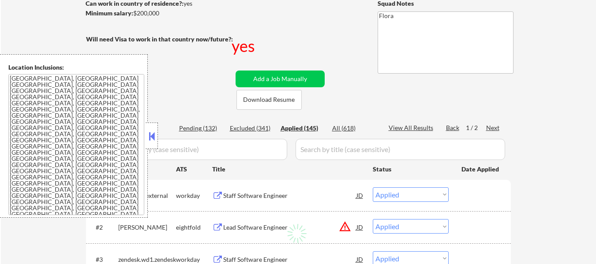
select select ""applied""
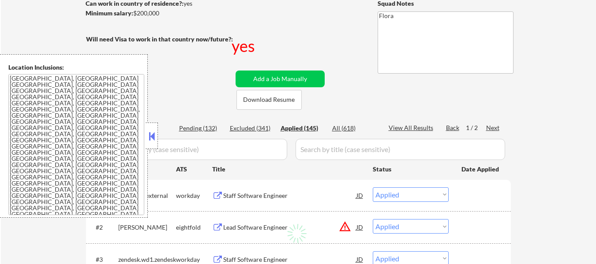
select select ""applied""
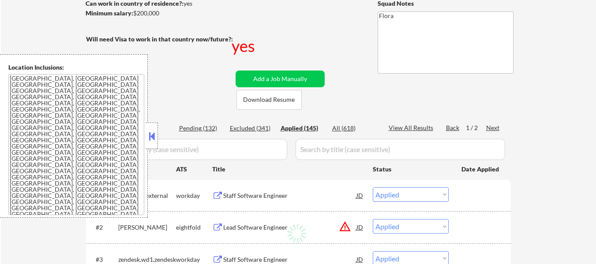
select select ""applied""
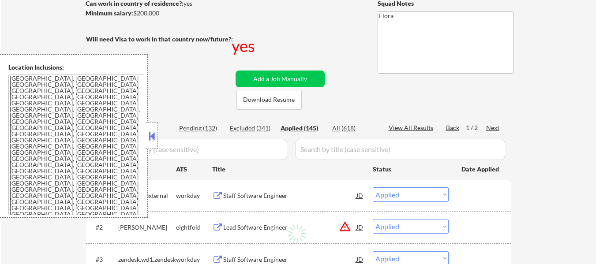
select select ""applied""
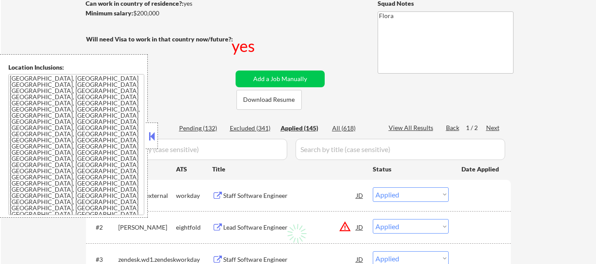
select select ""applied""
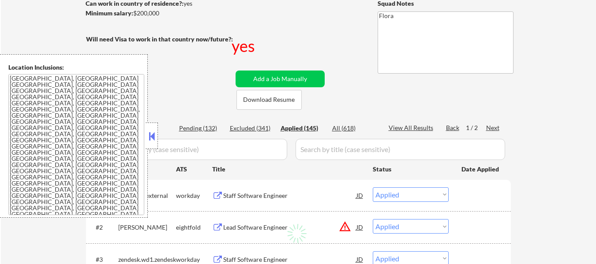
select select ""applied""
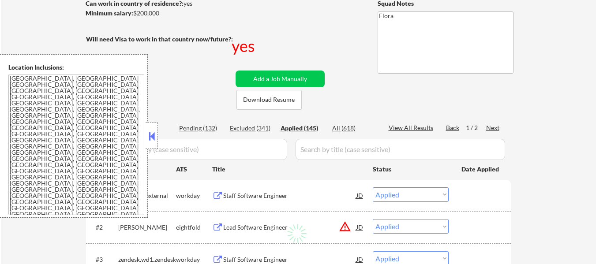
select select ""applied""
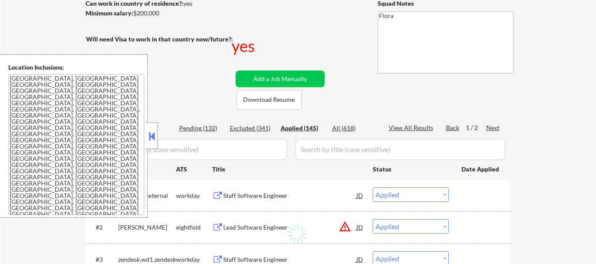
select select ""applied""
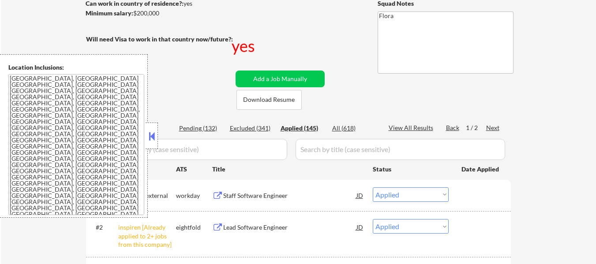
click at [155, 135] on button at bounding box center [152, 136] width 10 height 13
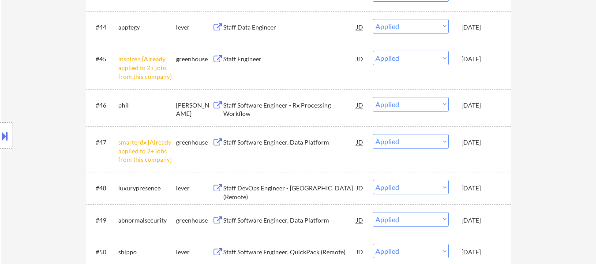
scroll to position [1941, 0]
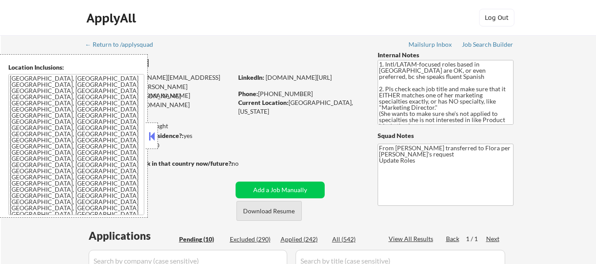
select select ""pending""
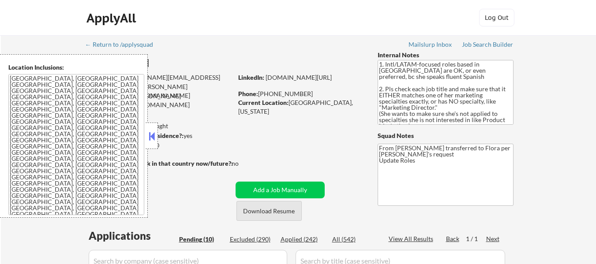
select select ""pending""
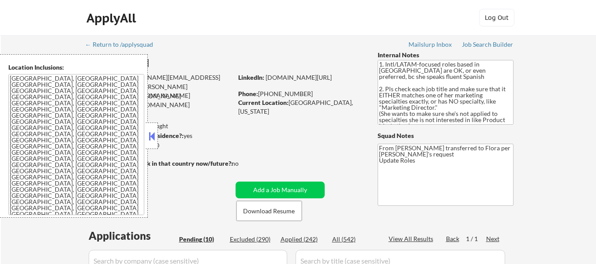
click at [154, 134] on button at bounding box center [152, 136] width 10 height 13
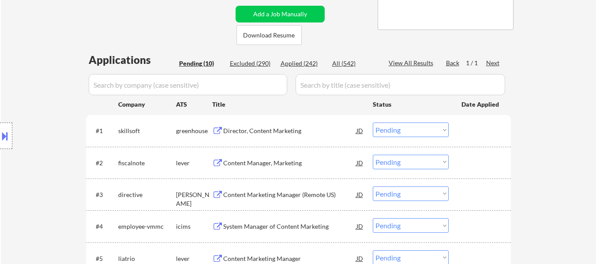
scroll to position [176, 0]
click at [279, 131] on div "Director, Content Marketing" at bounding box center [289, 130] width 133 height 9
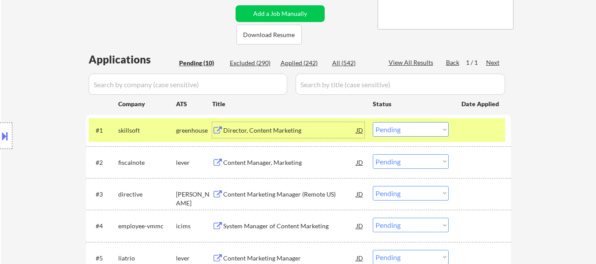
click at [291, 169] on div "Content Manager, Marketing" at bounding box center [289, 162] width 133 height 16
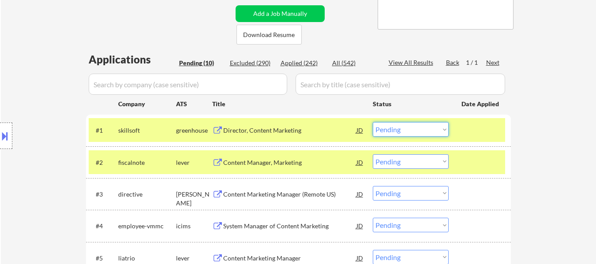
click at [405, 132] on select "Choose an option... Pending Applied Excluded (Questions) Excluded (Expired) Exc…" at bounding box center [411, 129] width 76 height 15
click at [373, 122] on select "Choose an option... Pending Applied Excluded (Questions) Excluded (Expired) Exc…" at bounding box center [411, 129] width 76 height 15
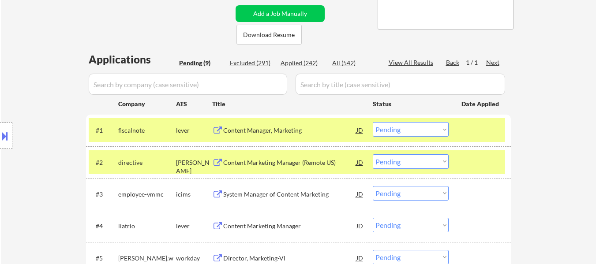
click at [490, 160] on div at bounding box center [480, 162] width 39 height 16
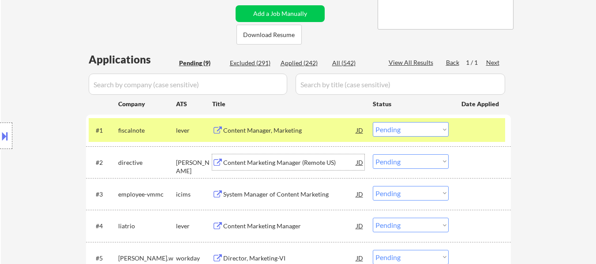
click at [312, 161] on div "Content Marketing Manager (Remote US)" at bounding box center [289, 162] width 133 height 9
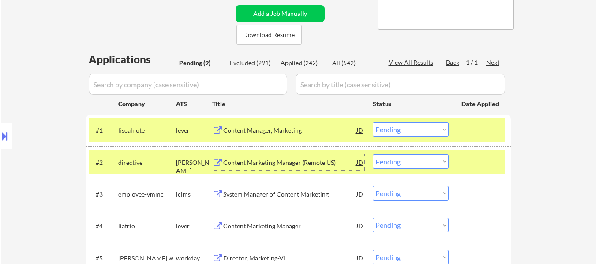
click at [395, 128] on select "Choose an option... Pending Applied Excluded (Questions) Excluded (Expired) Exc…" at bounding box center [411, 129] width 76 height 15
click at [373, 122] on select "Choose an option... Pending Applied Excluded (Questions) Excluded (Expired) Exc…" at bounding box center [411, 129] width 76 height 15
select select ""pending""
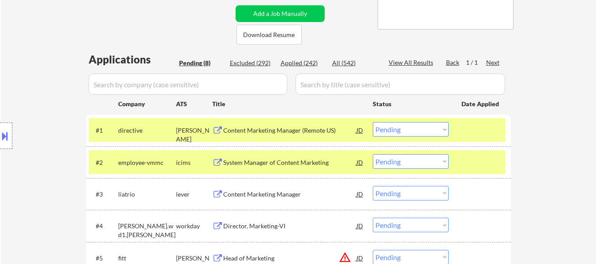
click at [421, 166] on select "Choose an option... Pending Applied Excluded (Questions) Excluded (Expired) Exc…" at bounding box center [411, 161] width 76 height 15
click at [373, 154] on select "Choose an option... Pending Applied Excluded (Questions) Excluded (Expired) Exc…" at bounding box center [411, 161] width 76 height 15
click at [290, 190] on div "Content Marketing Manager" at bounding box center [289, 194] width 133 height 9
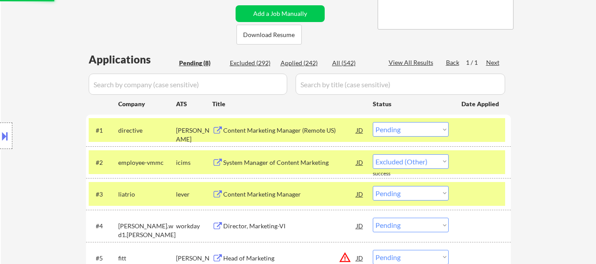
select select ""pending""
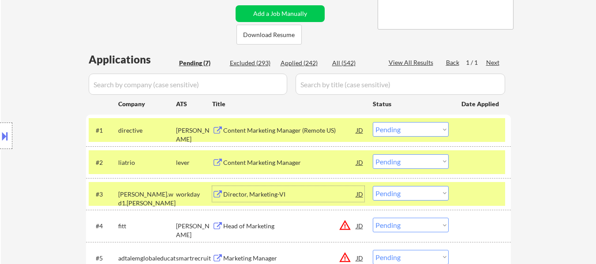
click at [396, 136] on select "Choose an option... Pending Applied Excluded (Questions) Excluded (Expired) Exc…" at bounding box center [411, 129] width 76 height 15
click at [373, 122] on select "Choose an option... Pending Applied Excluded (Questions) Excluded (Expired) Exc…" at bounding box center [411, 129] width 76 height 15
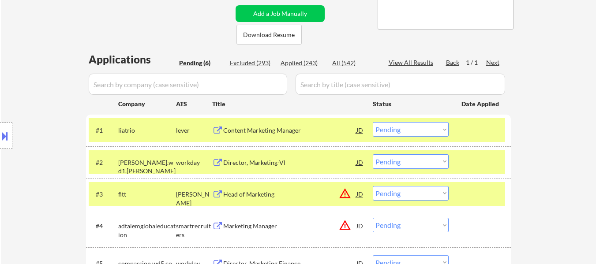
click at [421, 128] on select "Choose an option... Pending Applied Excluded (Questions) Excluded (Expired) Exc…" at bounding box center [411, 129] width 76 height 15
click at [373, 122] on select "Choose an option... Pending Applied Excluded (Questions) Excluded (Expired) Exc…" at bounding box center [411, 129] width 76 height 15
select select ""pending""
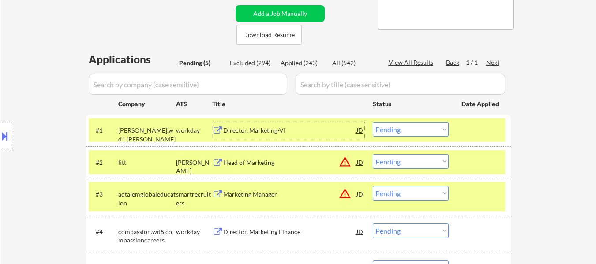
click at [247, 135] on div "Director, Marketing-VI" at bounding box center [289, 130] width 133 height 9
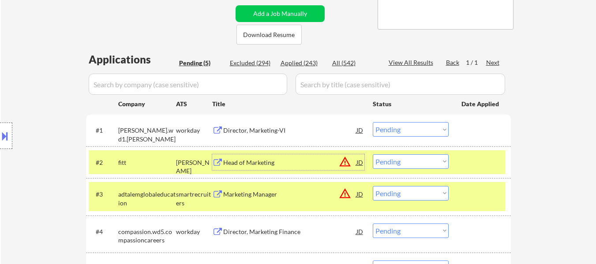
click at [273, 167] on div "Head of Marketing" at bounding box center [289, 162] width 133 height 16
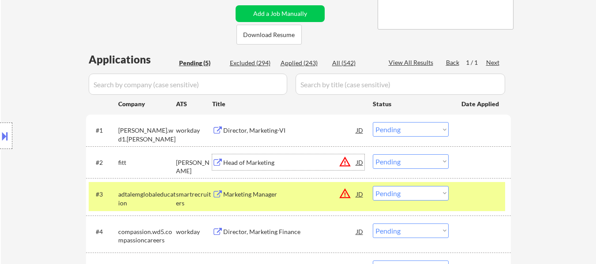
click at [274, 128] on div "Director, Marketing-VI" at bounding box center [289, 130] width 133 height 9
